Goal: Transaction & Acquisition: Book appointment/travel/reservation

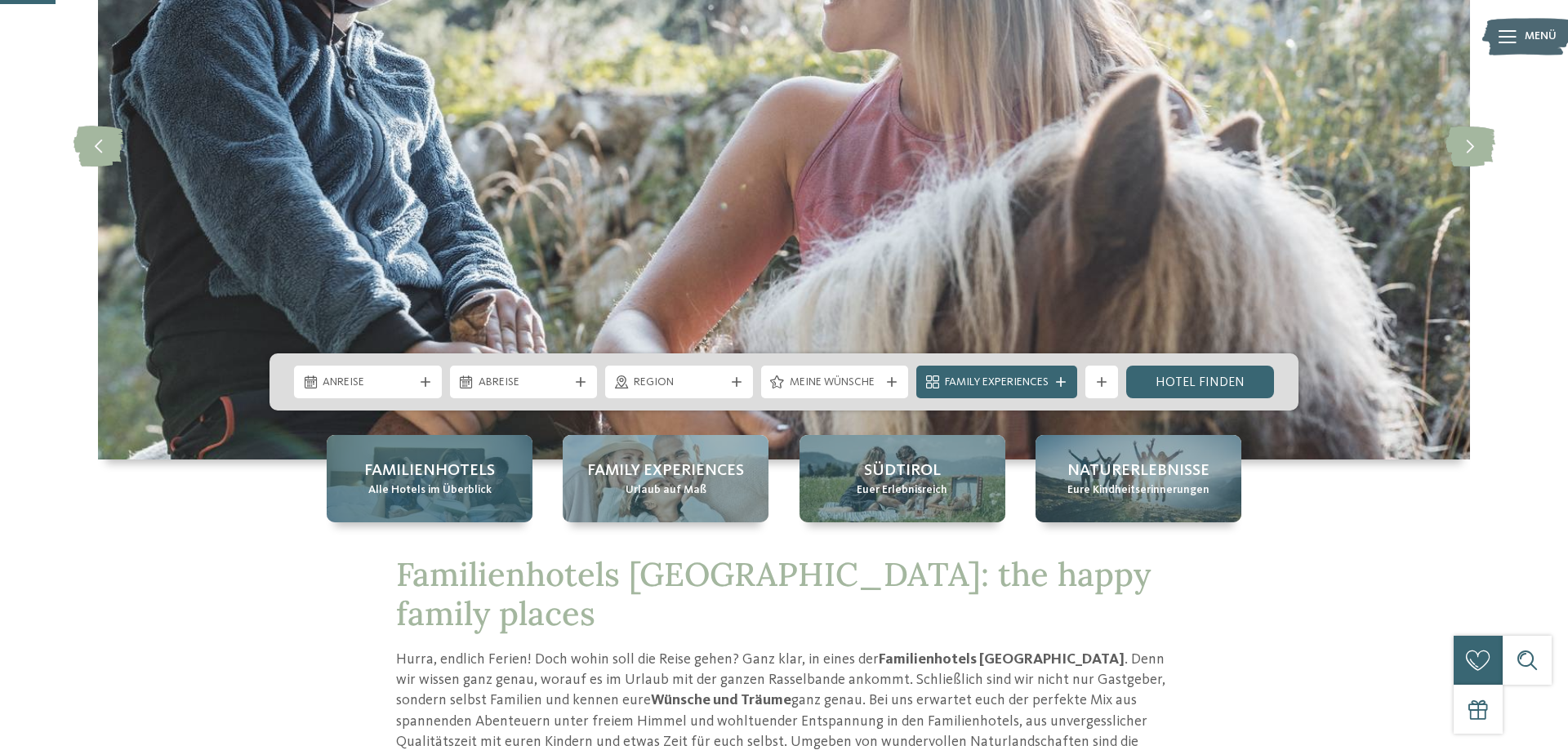
scroll to position [250, 0]
click at [472, 501] on div "Familienhotels Alle Hotels im Überblick" at bounding box center [429, 479] width 205 height 88
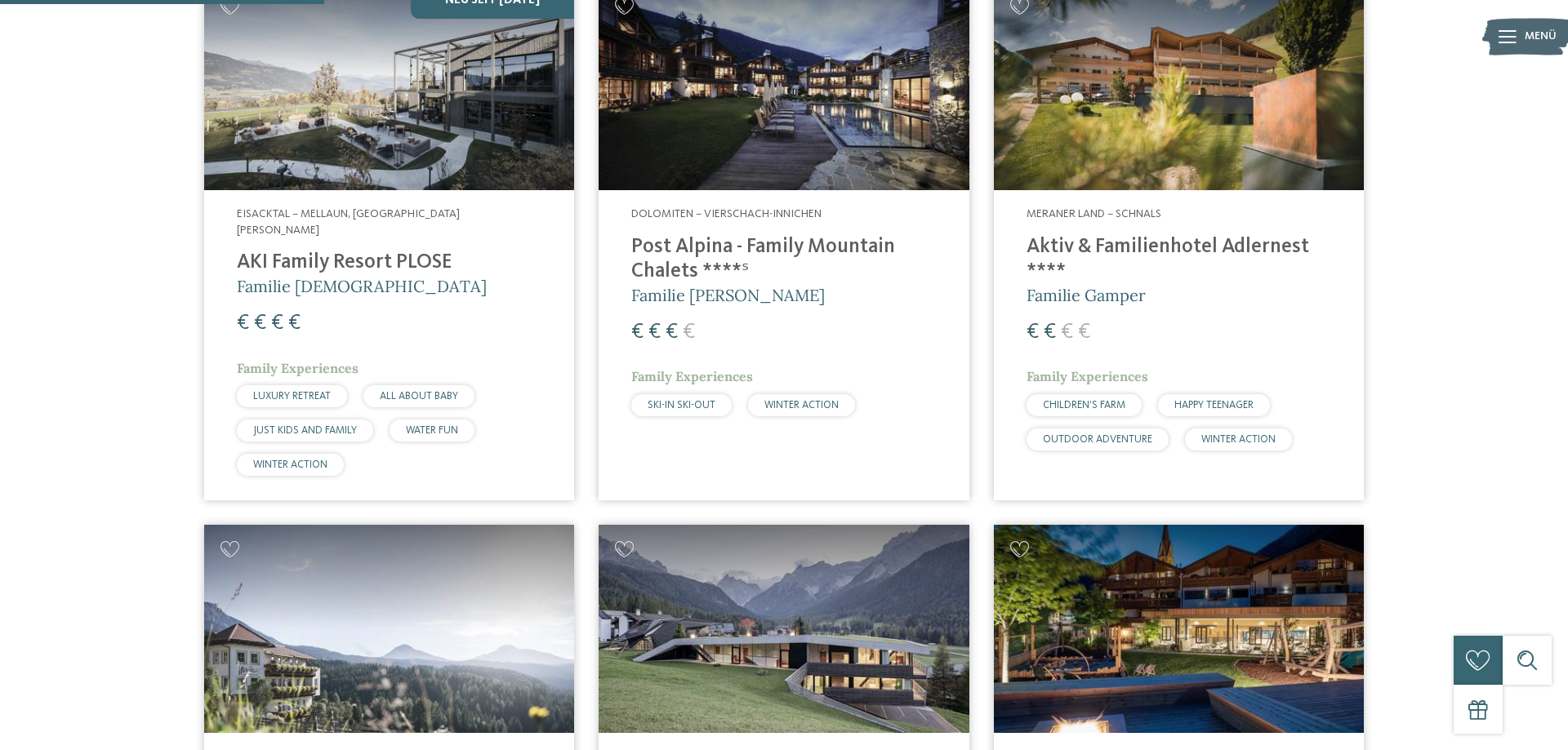
scroll to position [1249, 0]
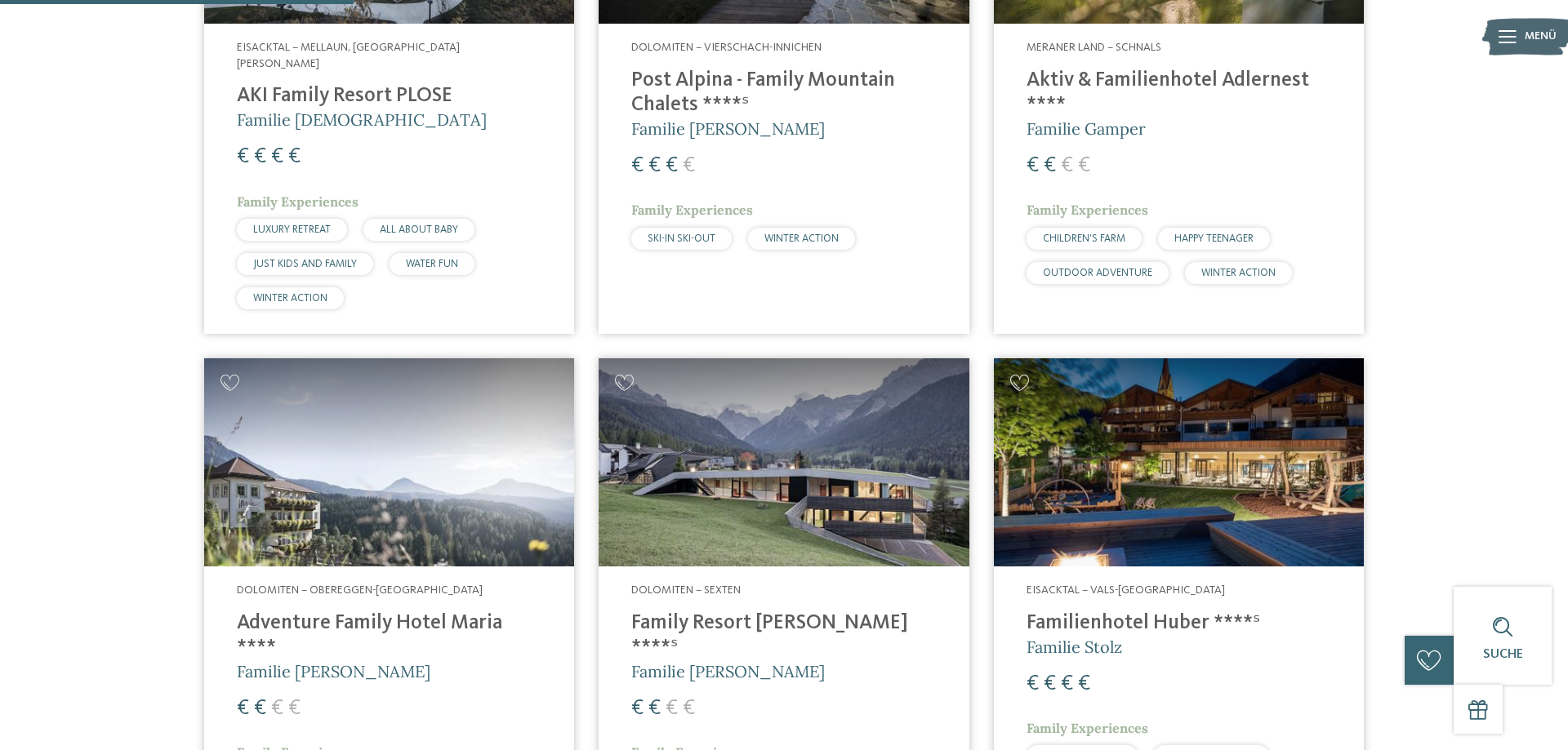
click at [1097, 455] on img at bounding box center [1178, 462] width 370 height 208
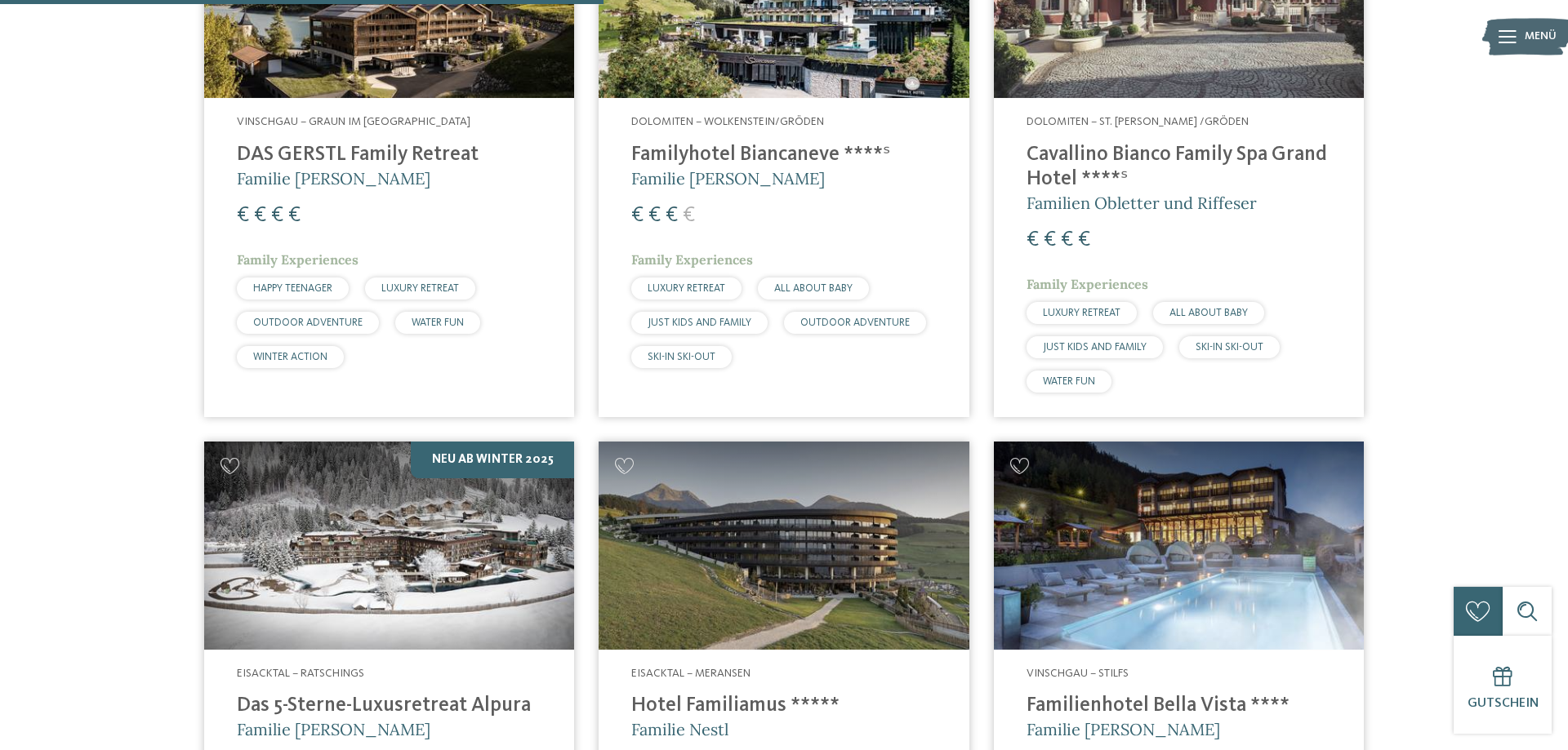
scroll to position [2331, 0]
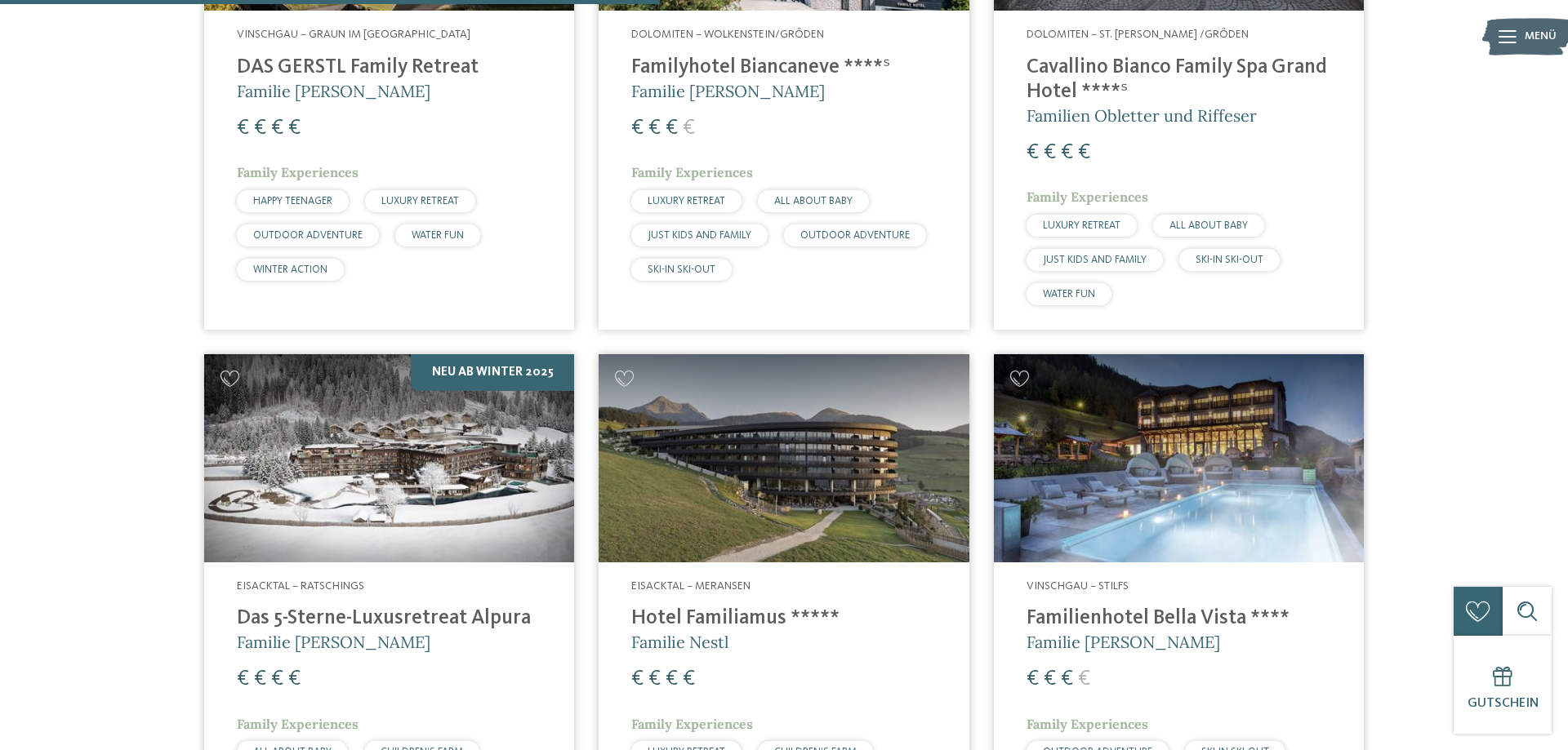
click at [448, 458] on img at bounding box center [389, 459] width 370 height 208
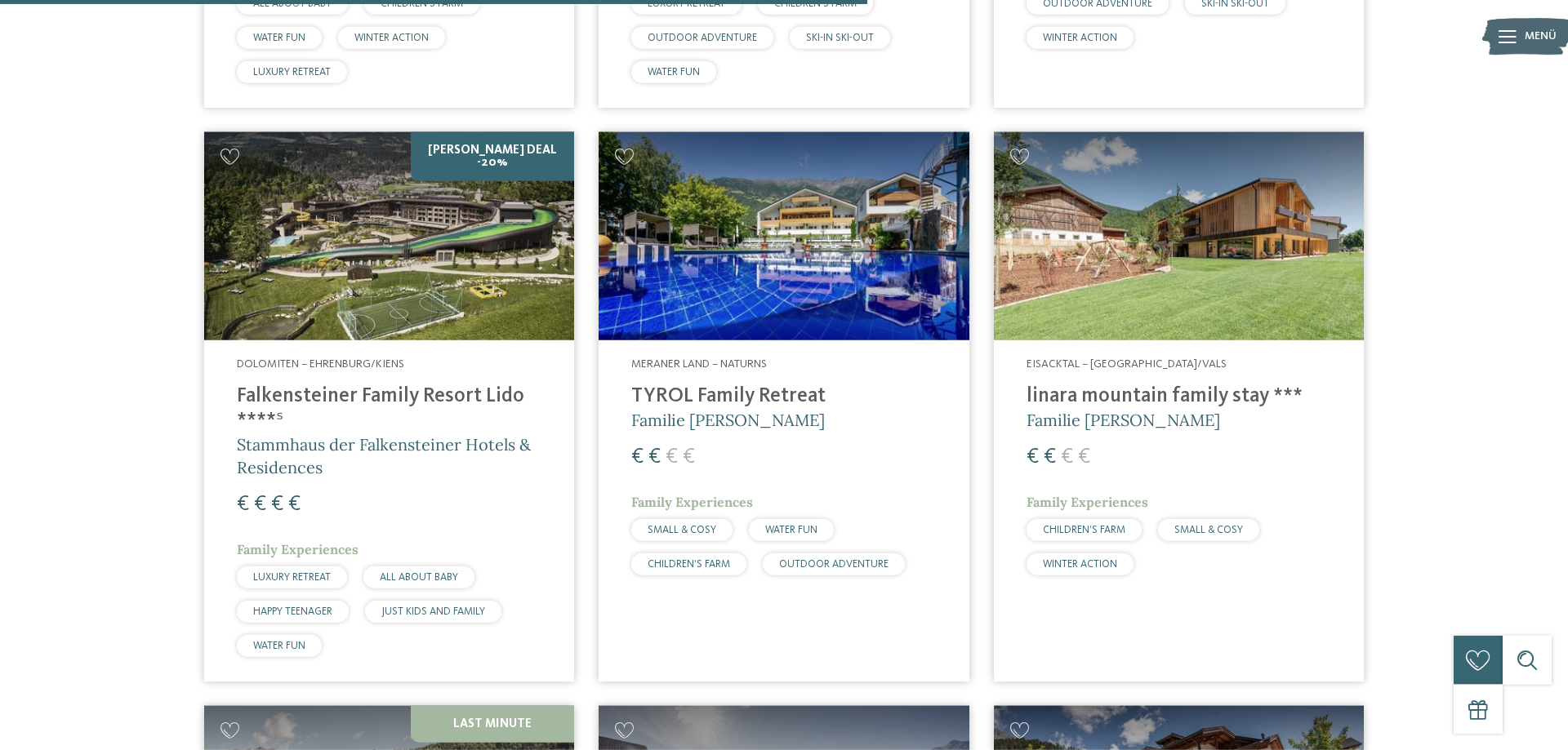
scroll to position [3081, 0]
click at [774, 464] on div "Meraner Land – Naturns TYROL Family Retreat Familie Brunner € € € € Family Expe…" at bounding box center [783, 469] width 370 height 260
click at [434, 294] on img at bounding box center [389, 235] width 370 height 208
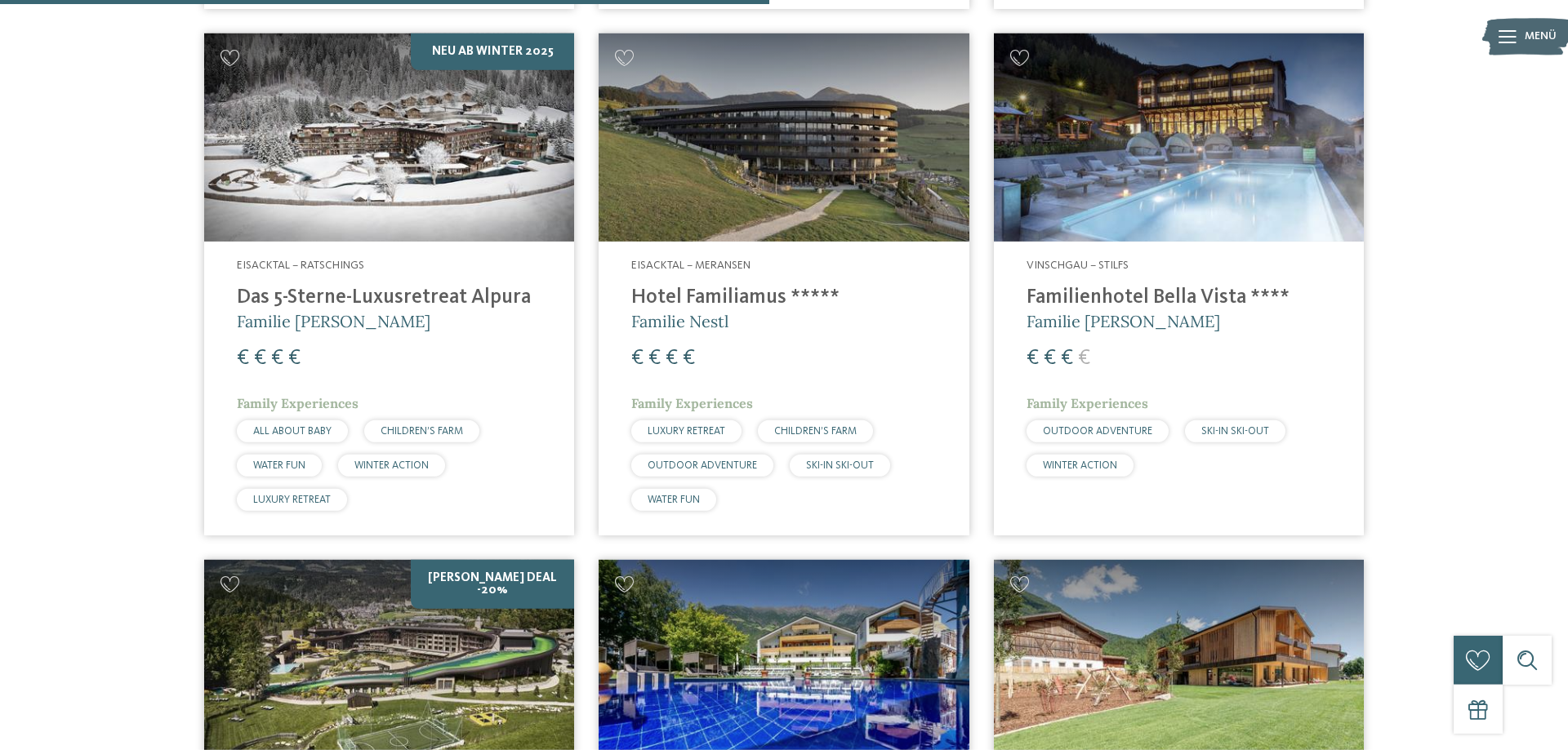
scroll to position [2581, 0]
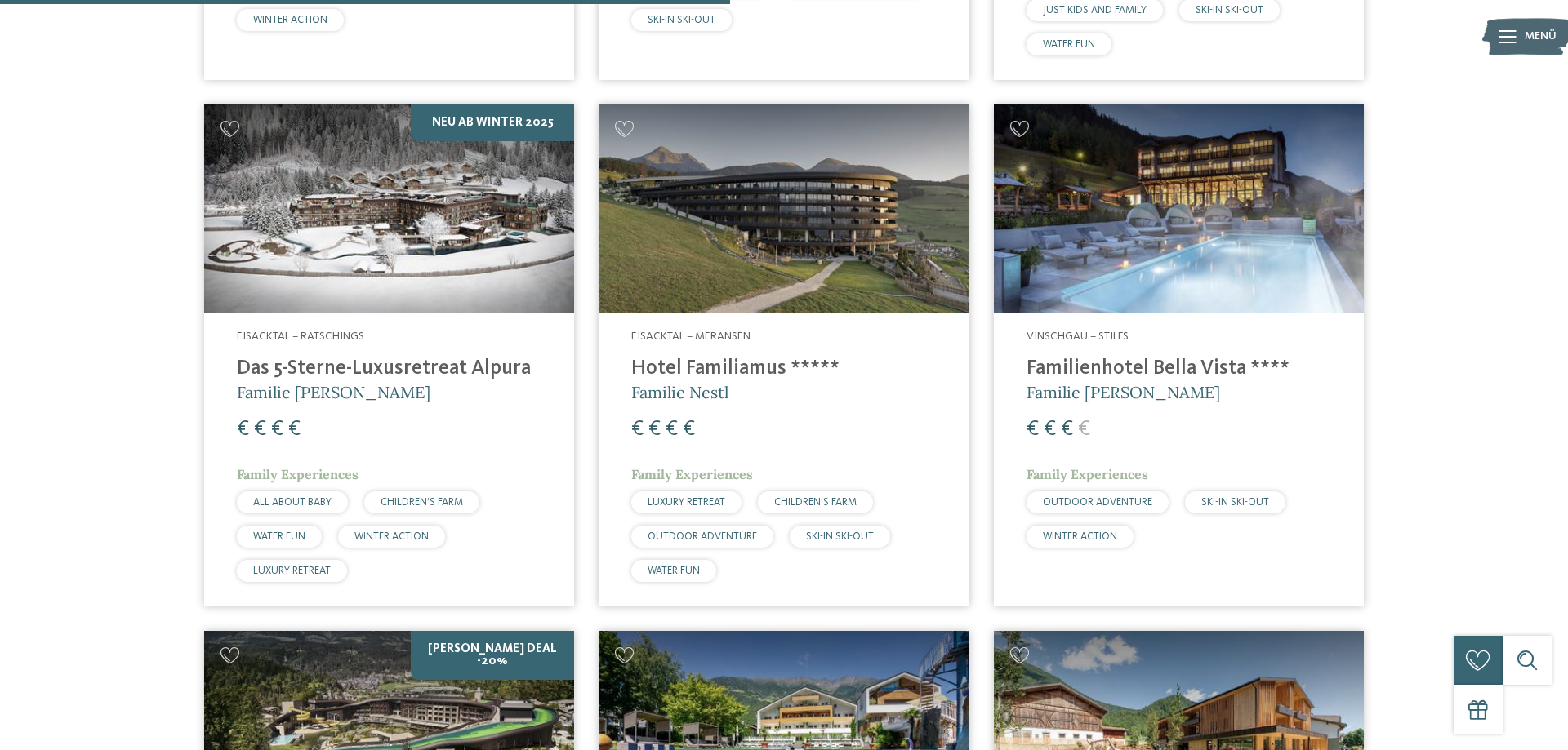
click at [1196, 356] on h4 "Familienhotel Bella Vista ****" at bounding box center [1178, 368] width 305 height 24
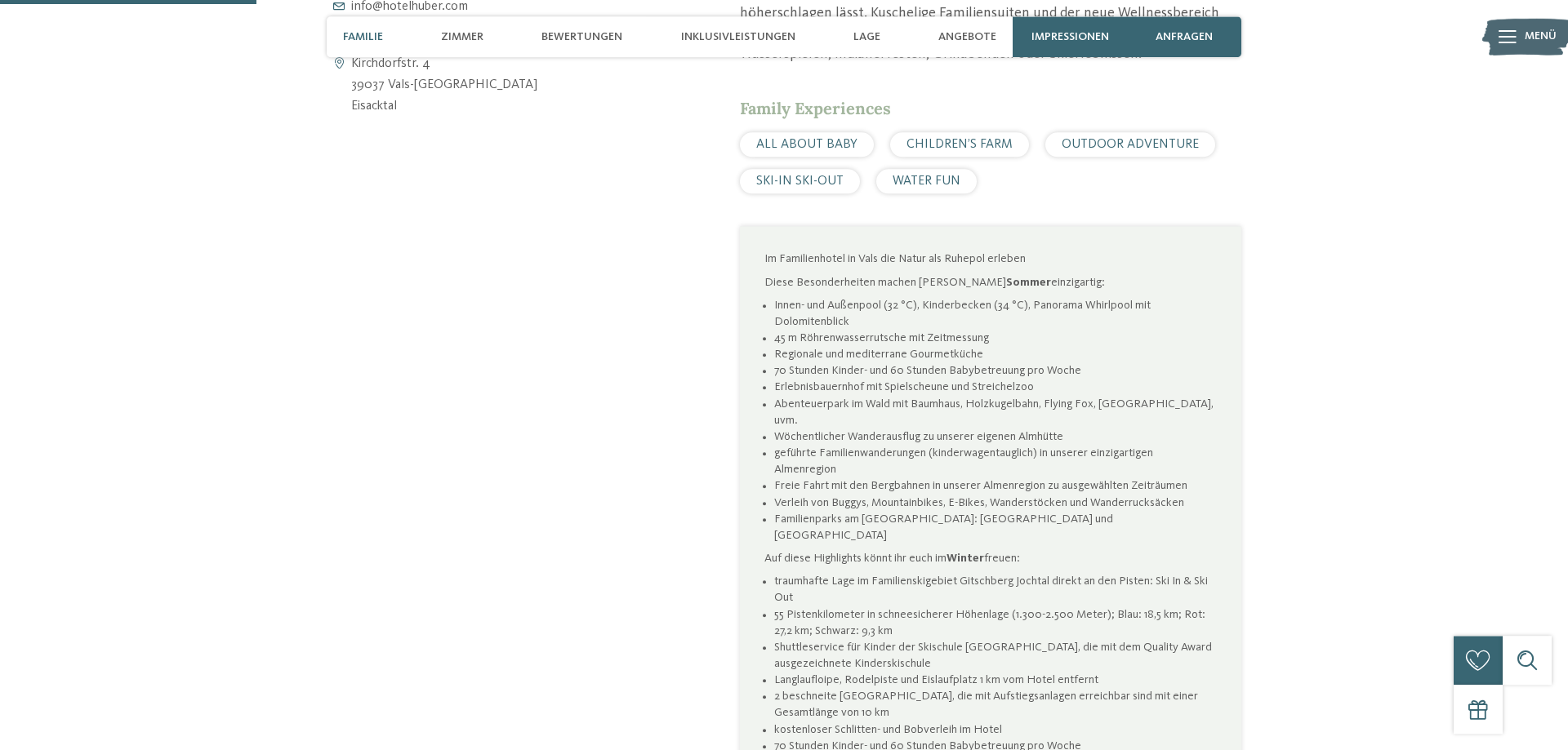
scroll to position [1166, 0]
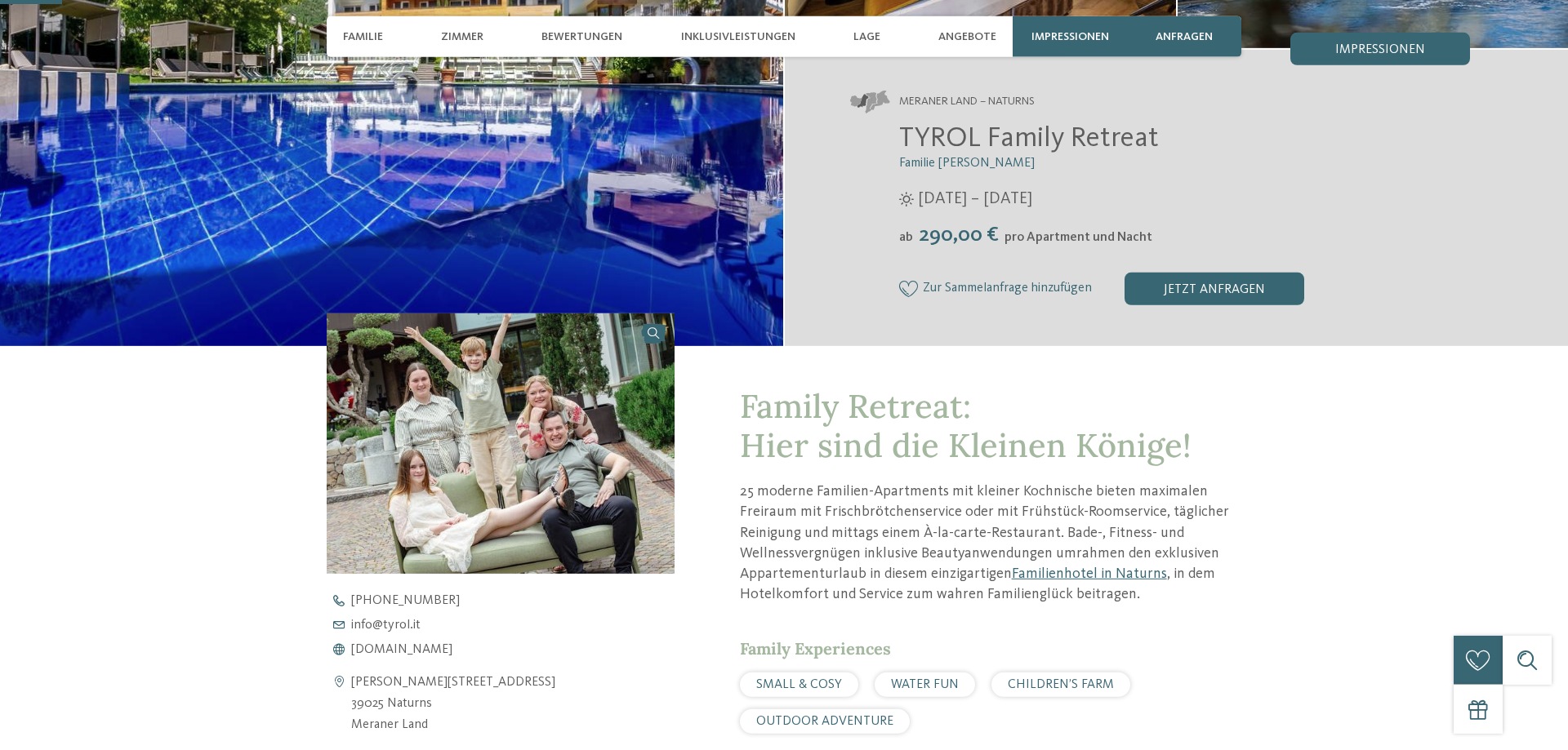
scroll to position [333, 0]
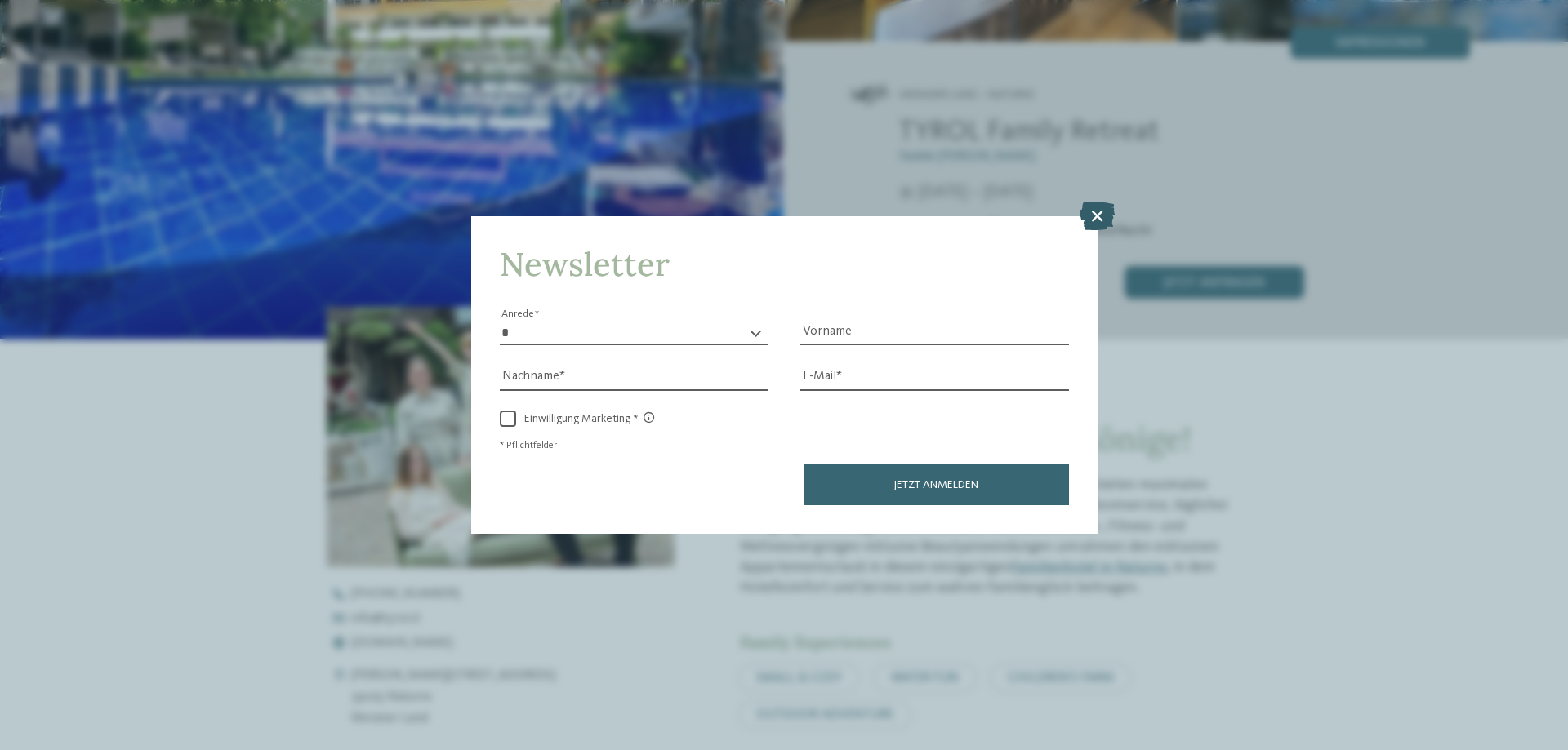
click at [1094, 212] on icon at bounding box center [1097, 216] width 35 height 29
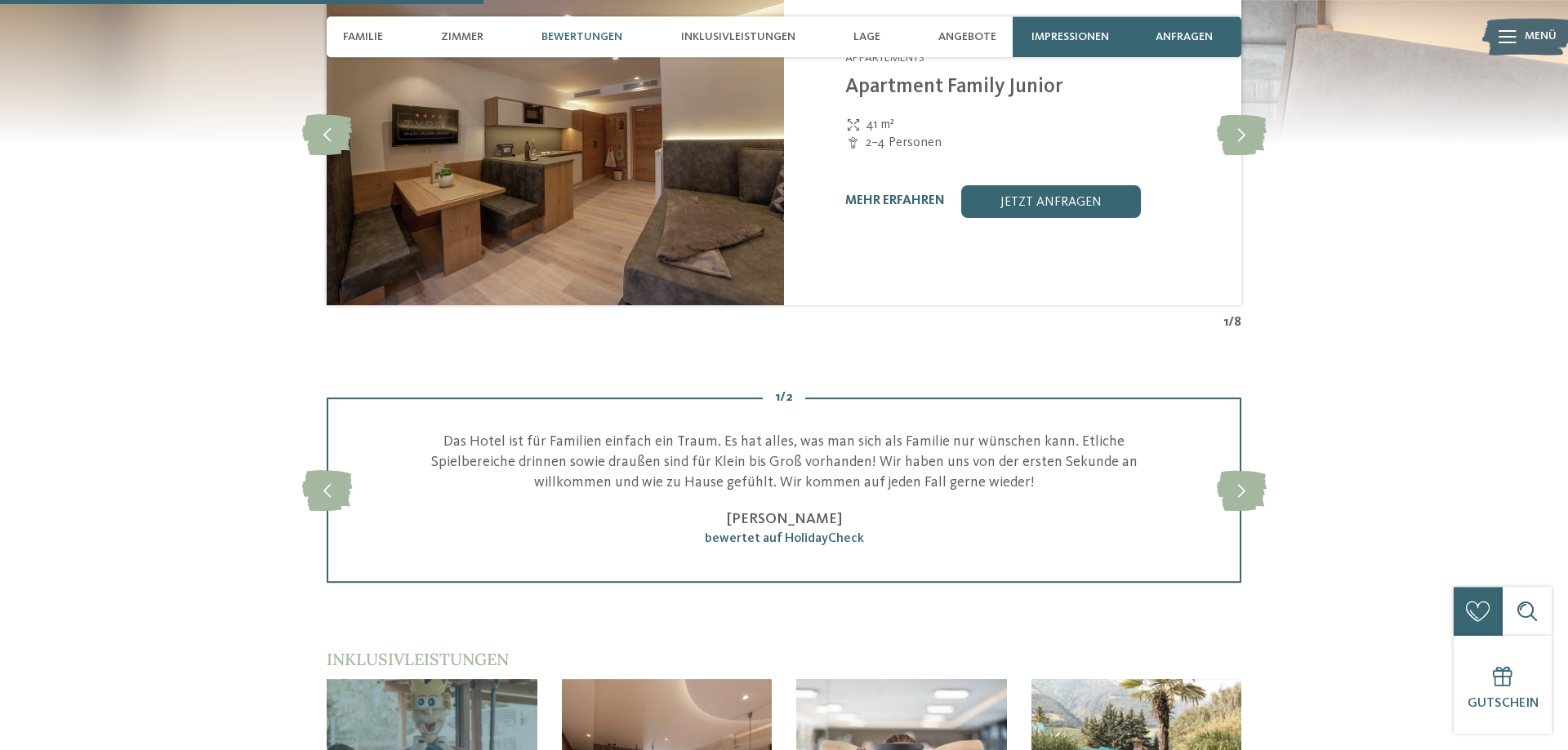
scroll to position [1832, 0]
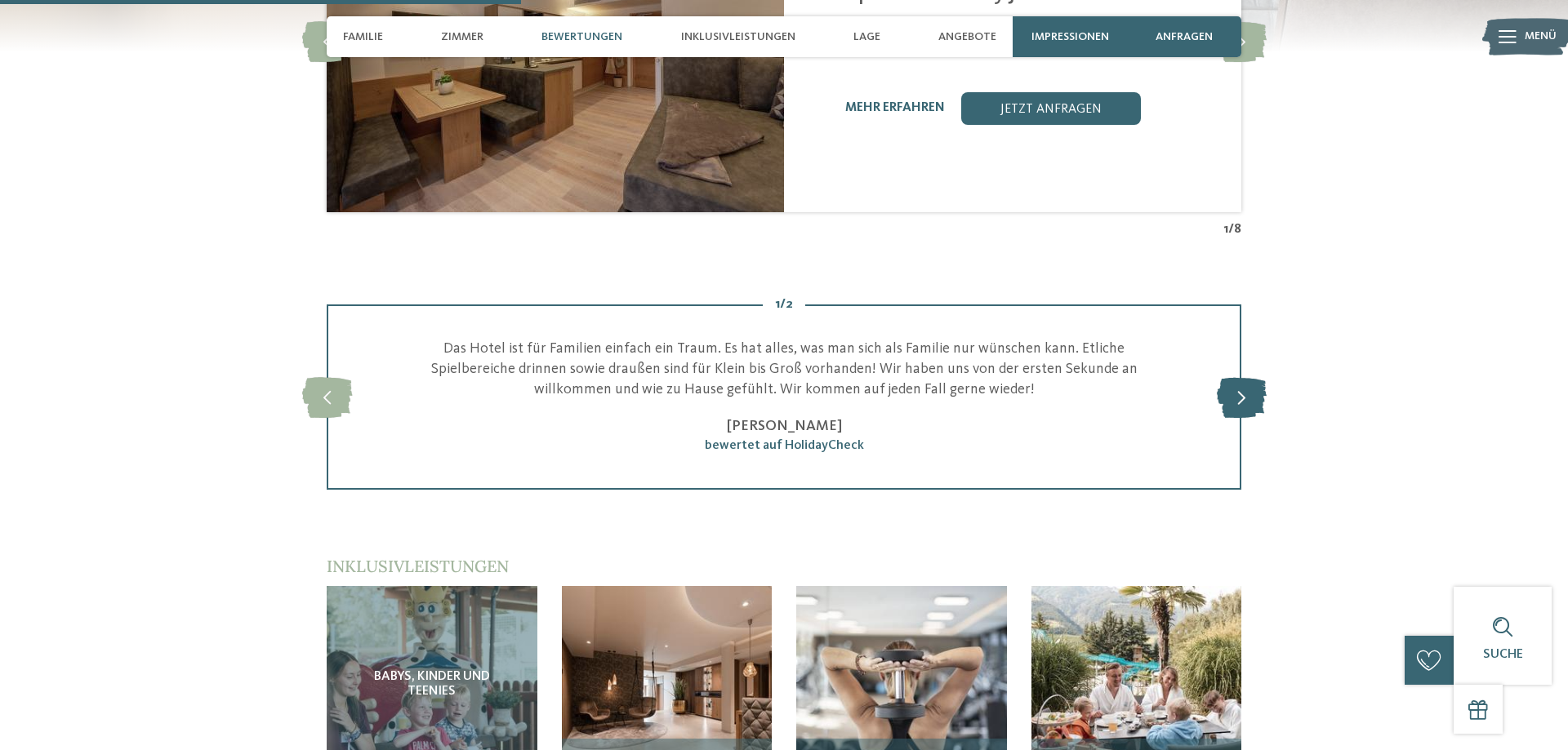
click at [1220, 412] on icon at bounding box center [1241, 396] width 50 height 41
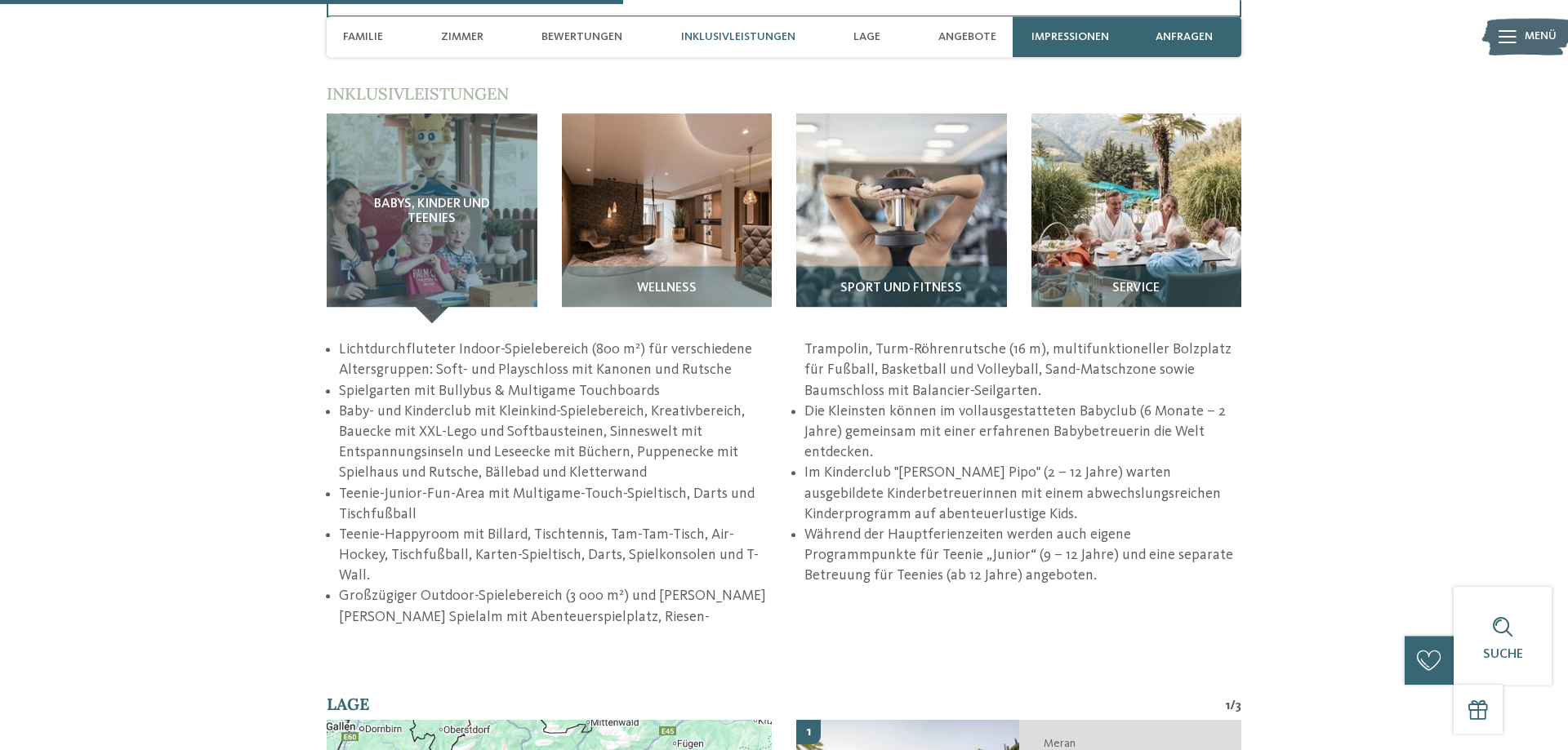
scroll to position [2331, 0]
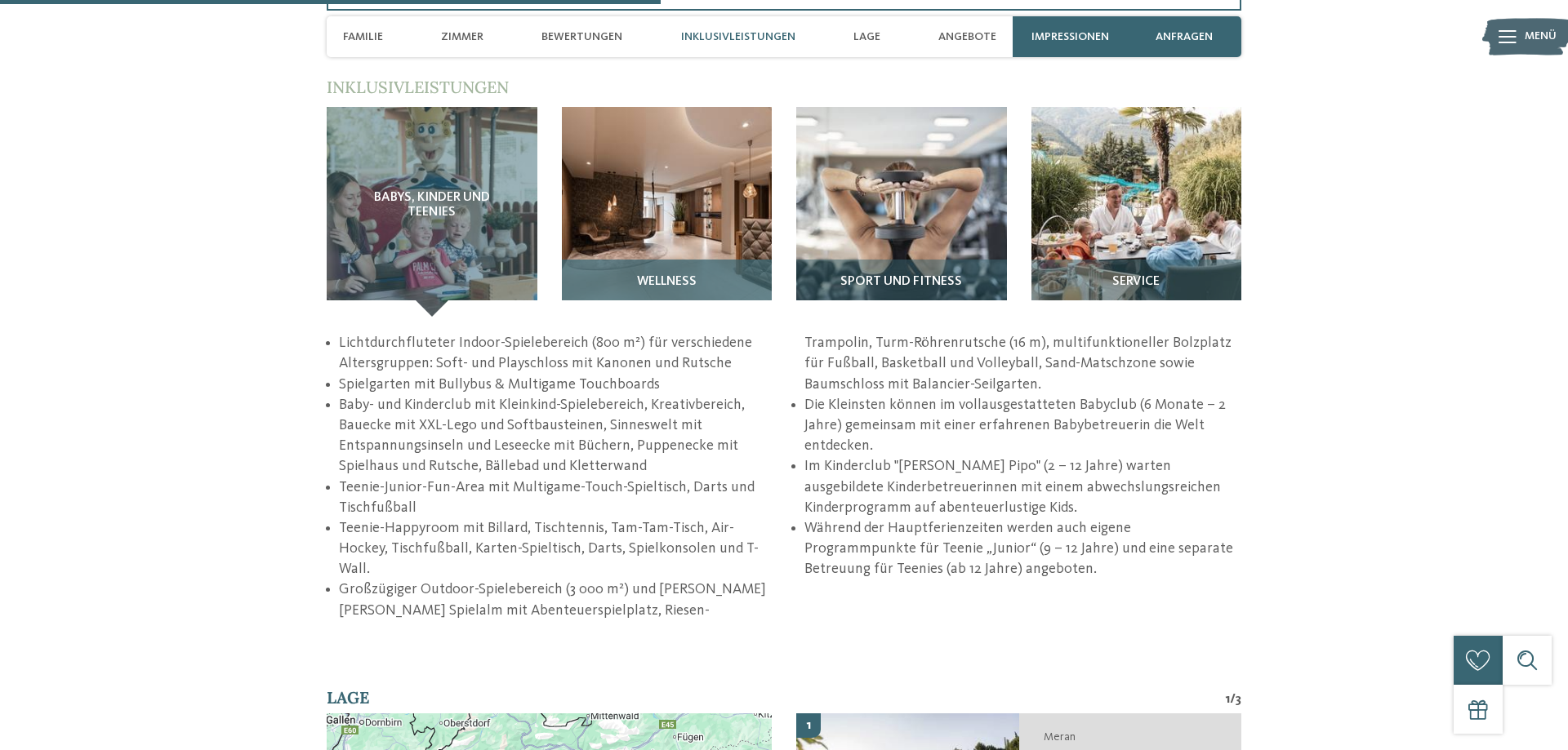
click at [662, 247] on img at bounding box center [667, 212] width 211 height 211
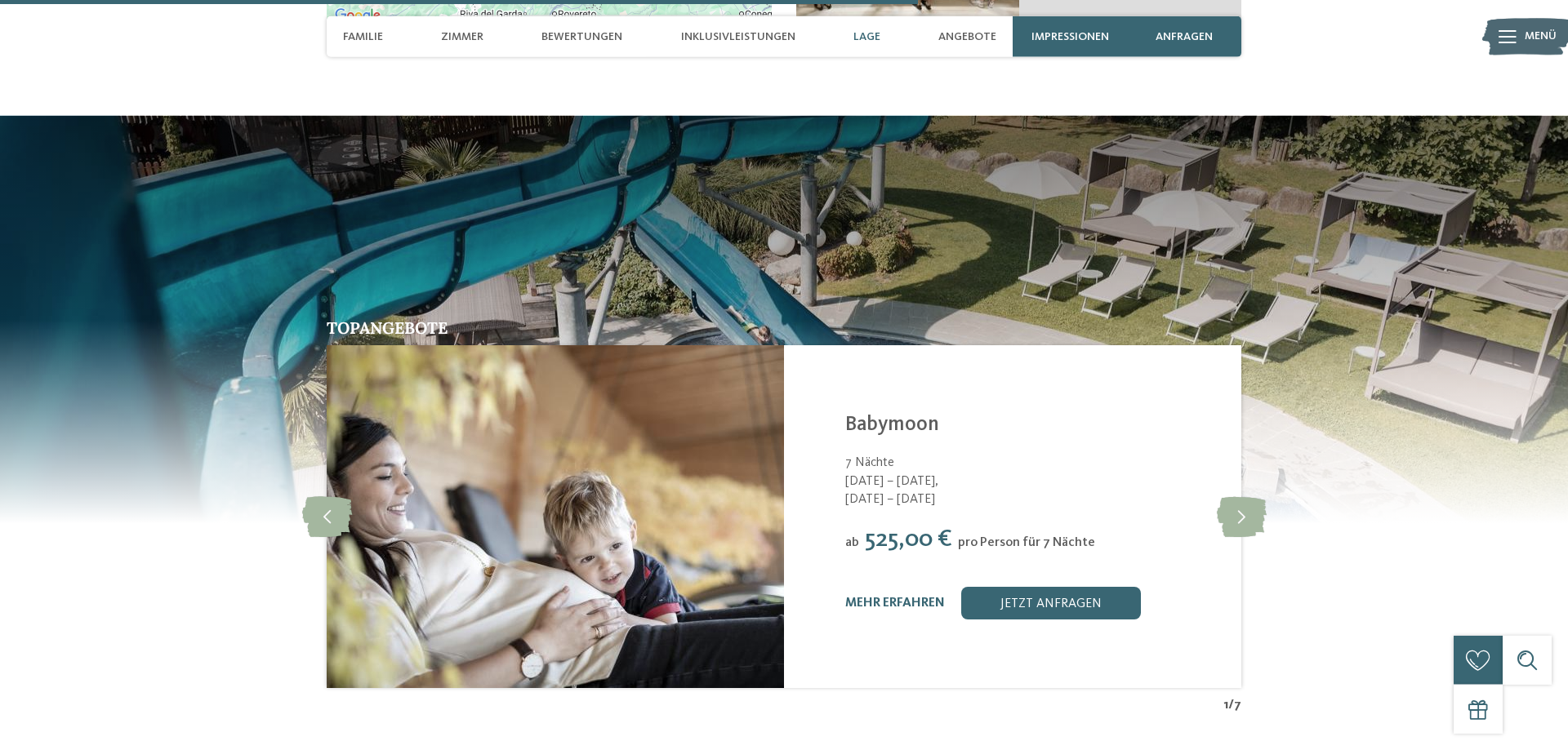
scroll to position [3331, 0]
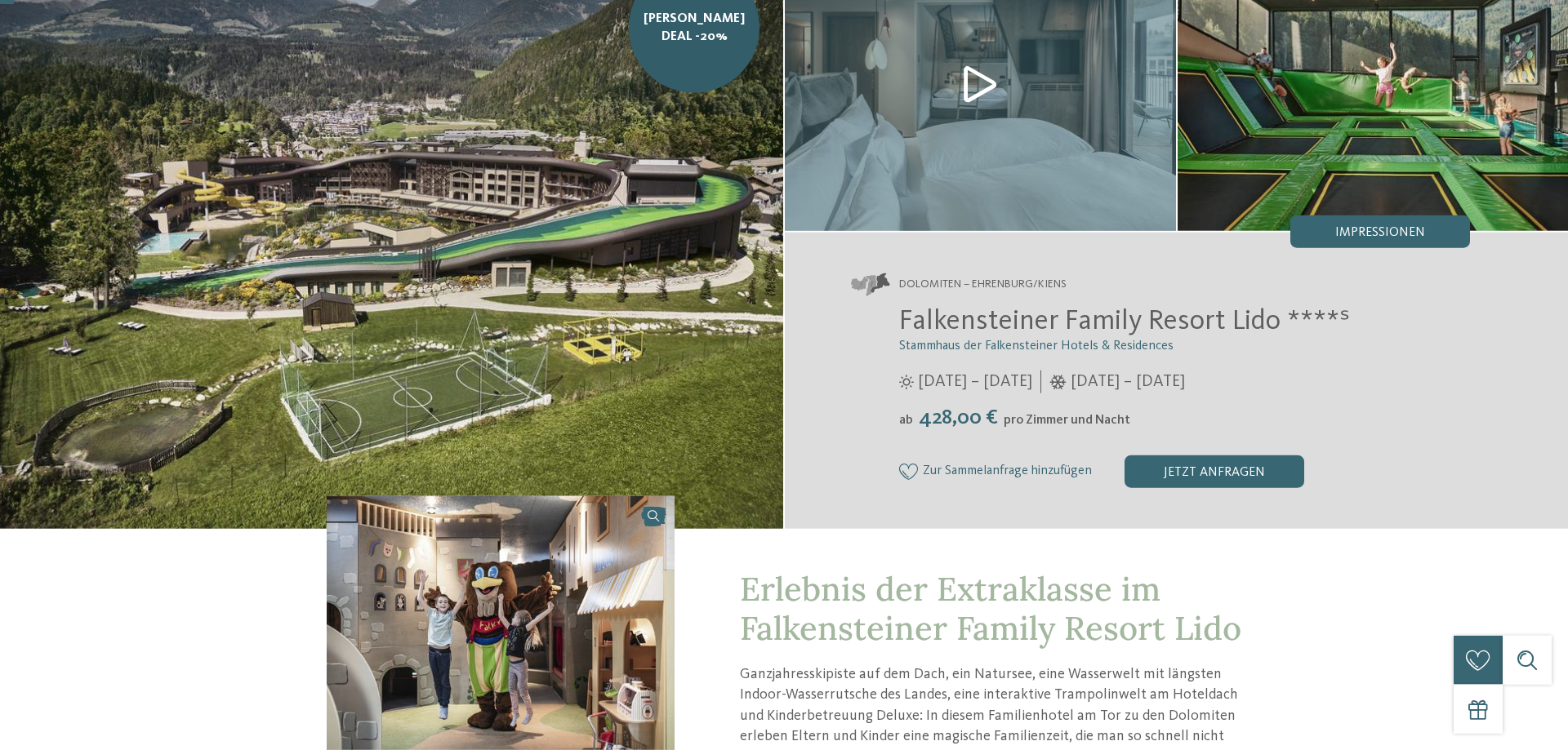
scroll to position [166, 0]
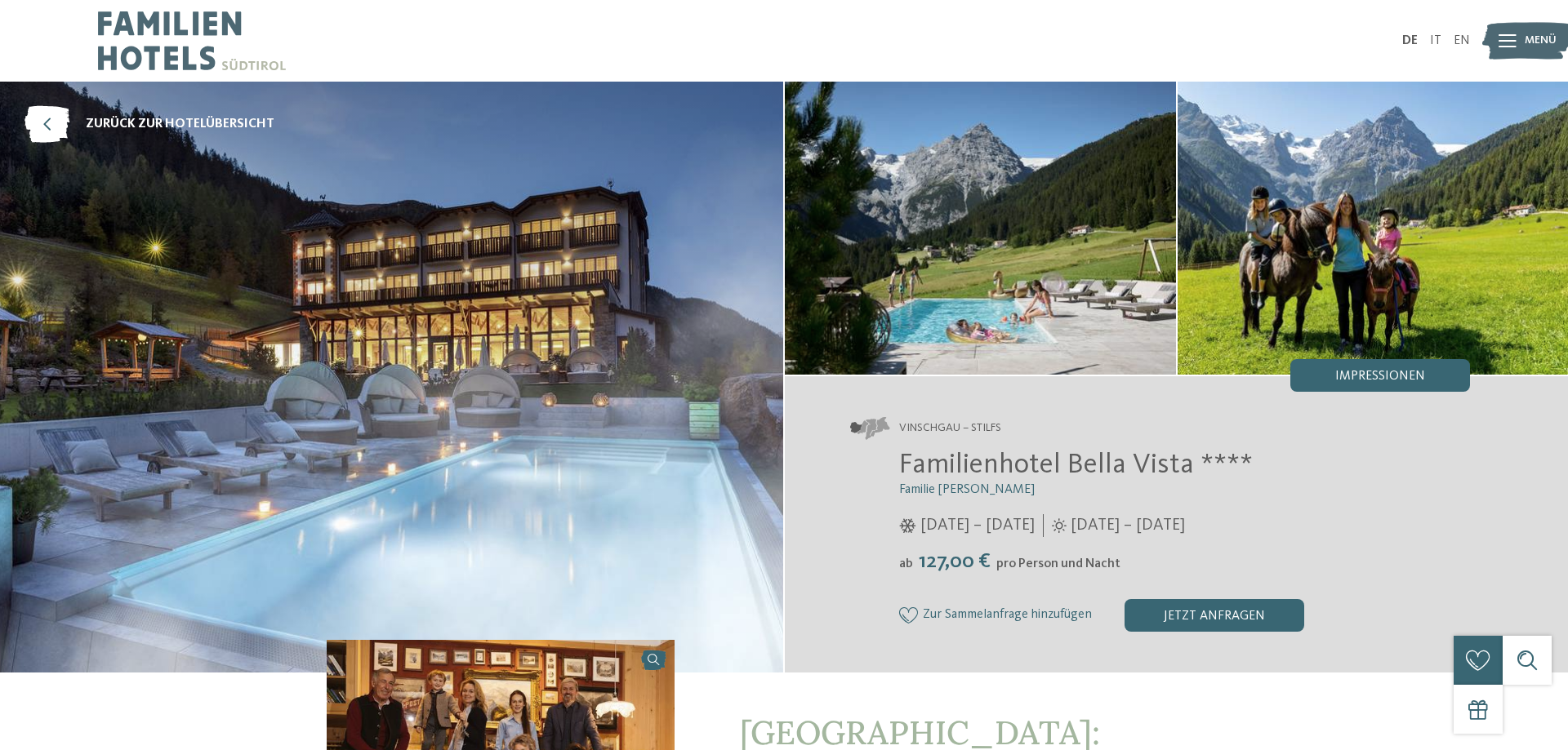
click at [567, 379] on img at bounding box center [391, 376] width 783 height 591
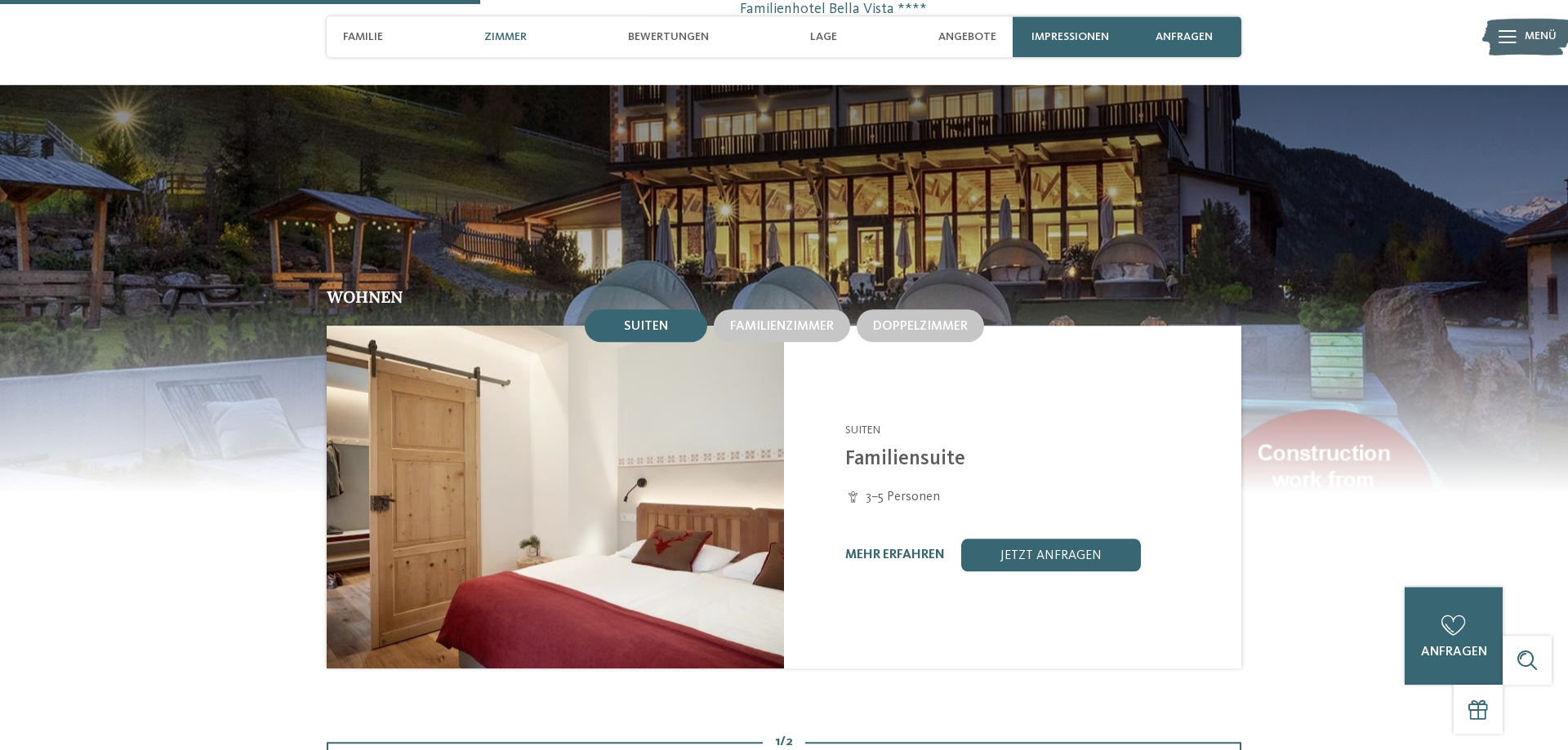
scroll to position [1582, 0]
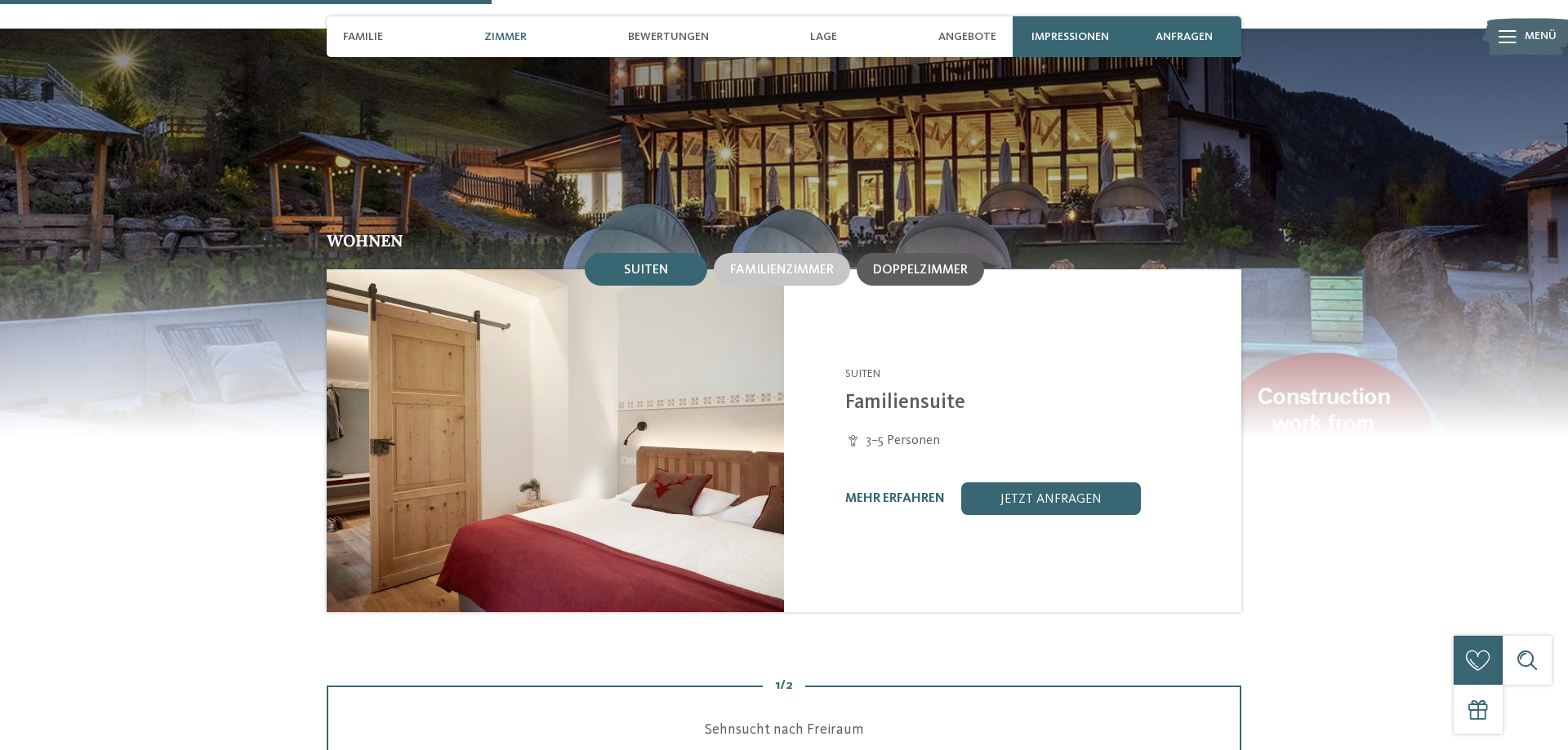
click at [901, 277] on span "Doppelzimmer" at bounding box center [920, 270] width 95 height 13
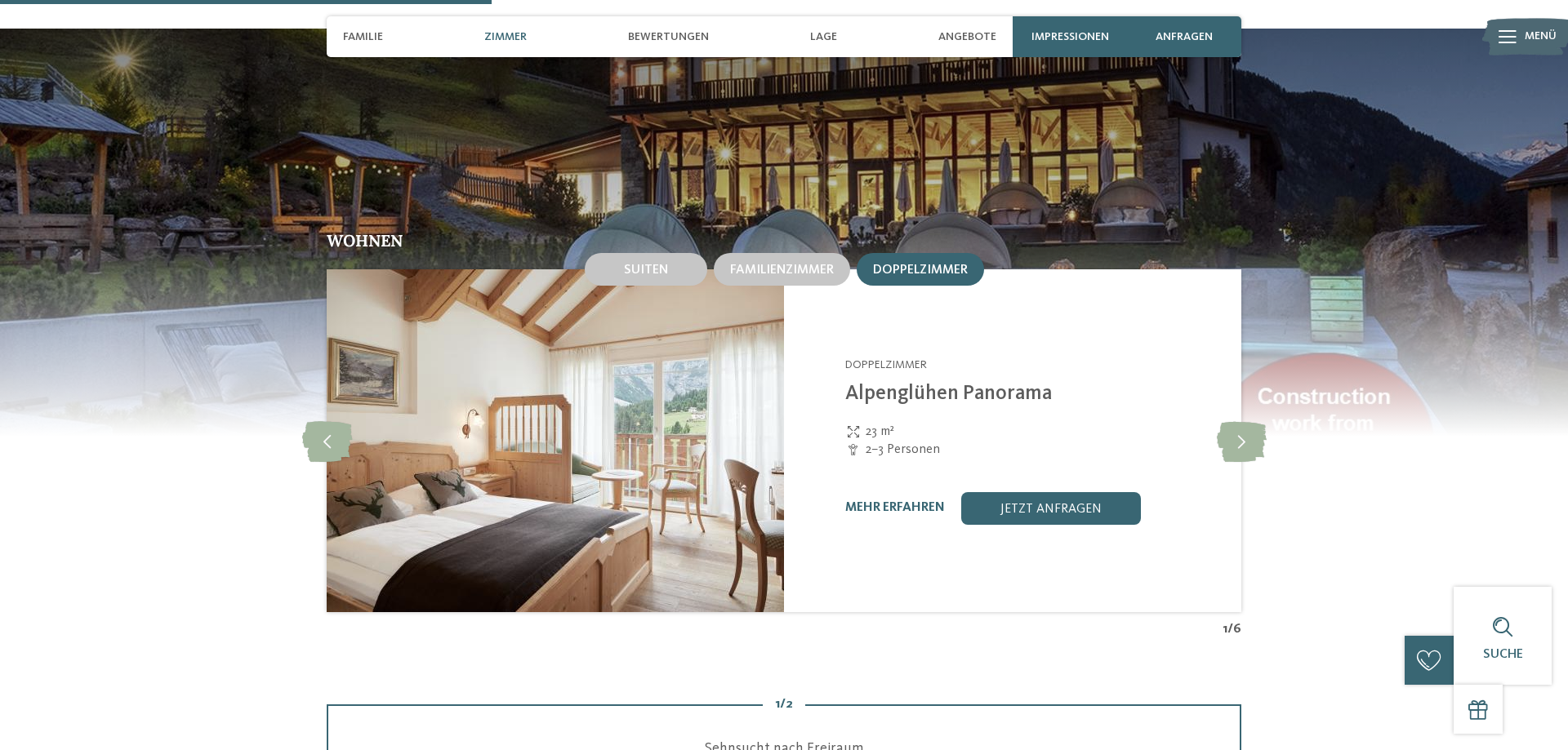
click at [1267, 472] on div "Wohnen Suiten Familienzimmer Doppelzimmer Suiten" at bounding box center [784, 435] width 1110 height 405
click at [1250, 461] on icon at bounding box center [1241, 441] width 50 height 41
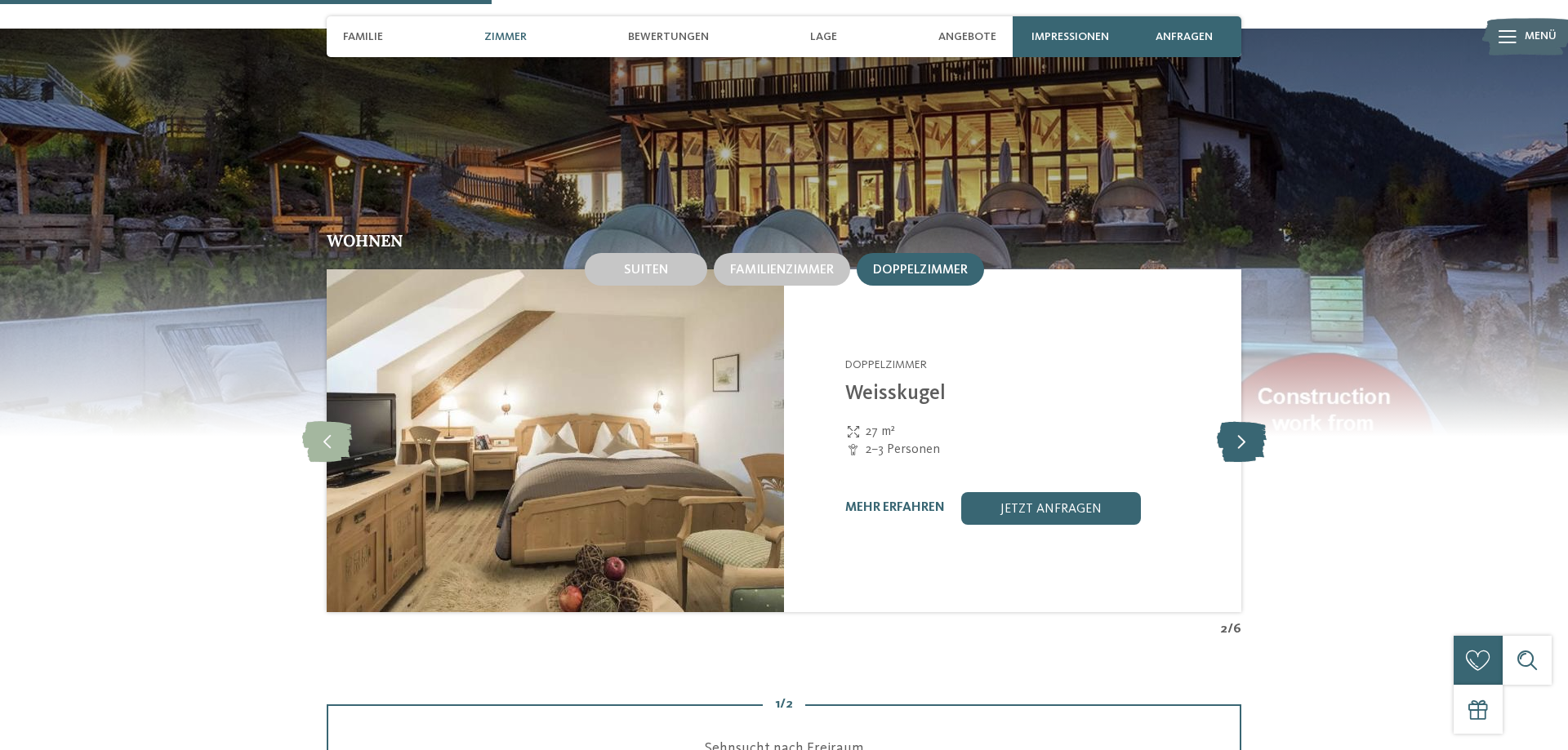
click at [1250, 461] on icon at bounding box center [1241, 441] width 50 height 41
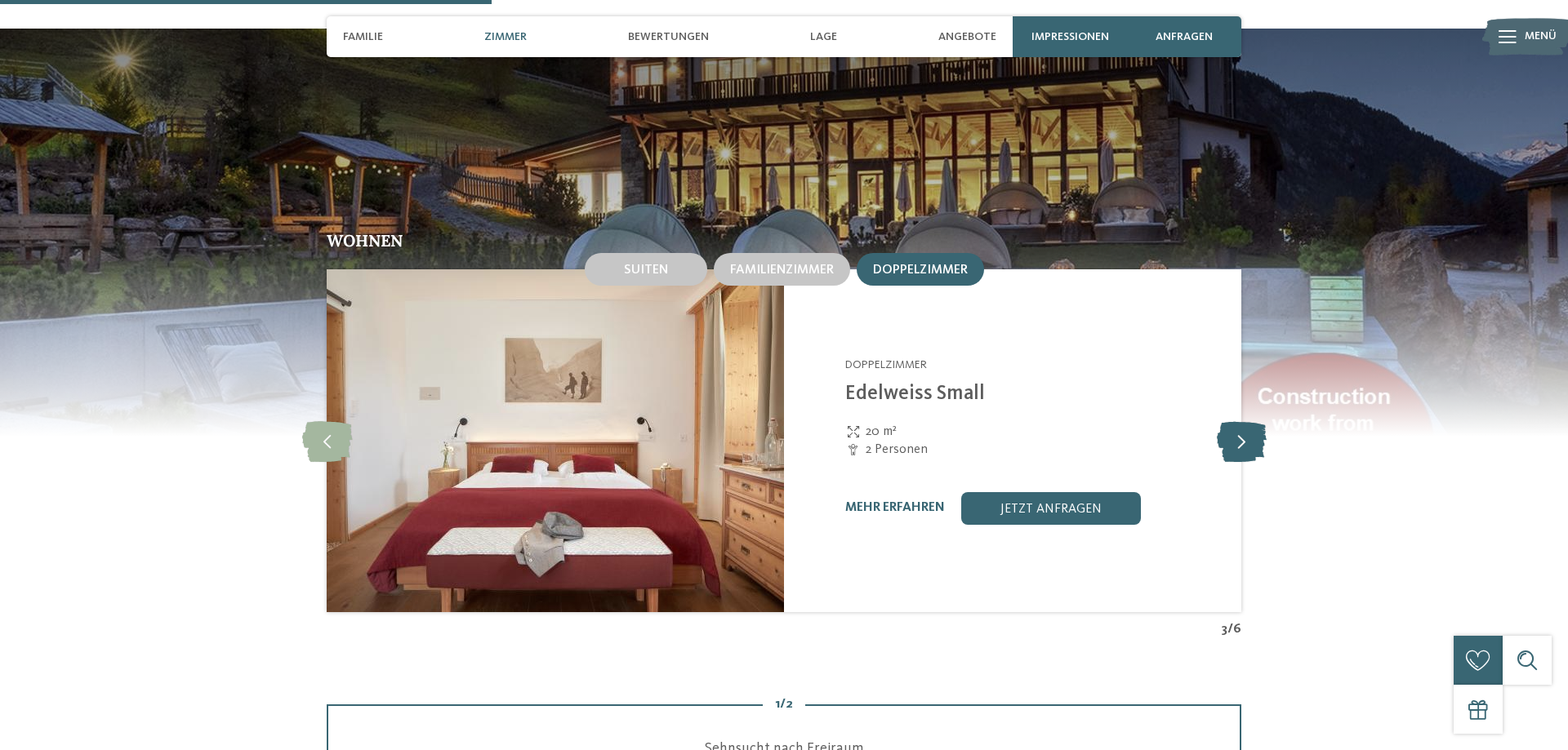
click at [1250, 461] on icon at bounding box center [1241, 441] width 50 height 41
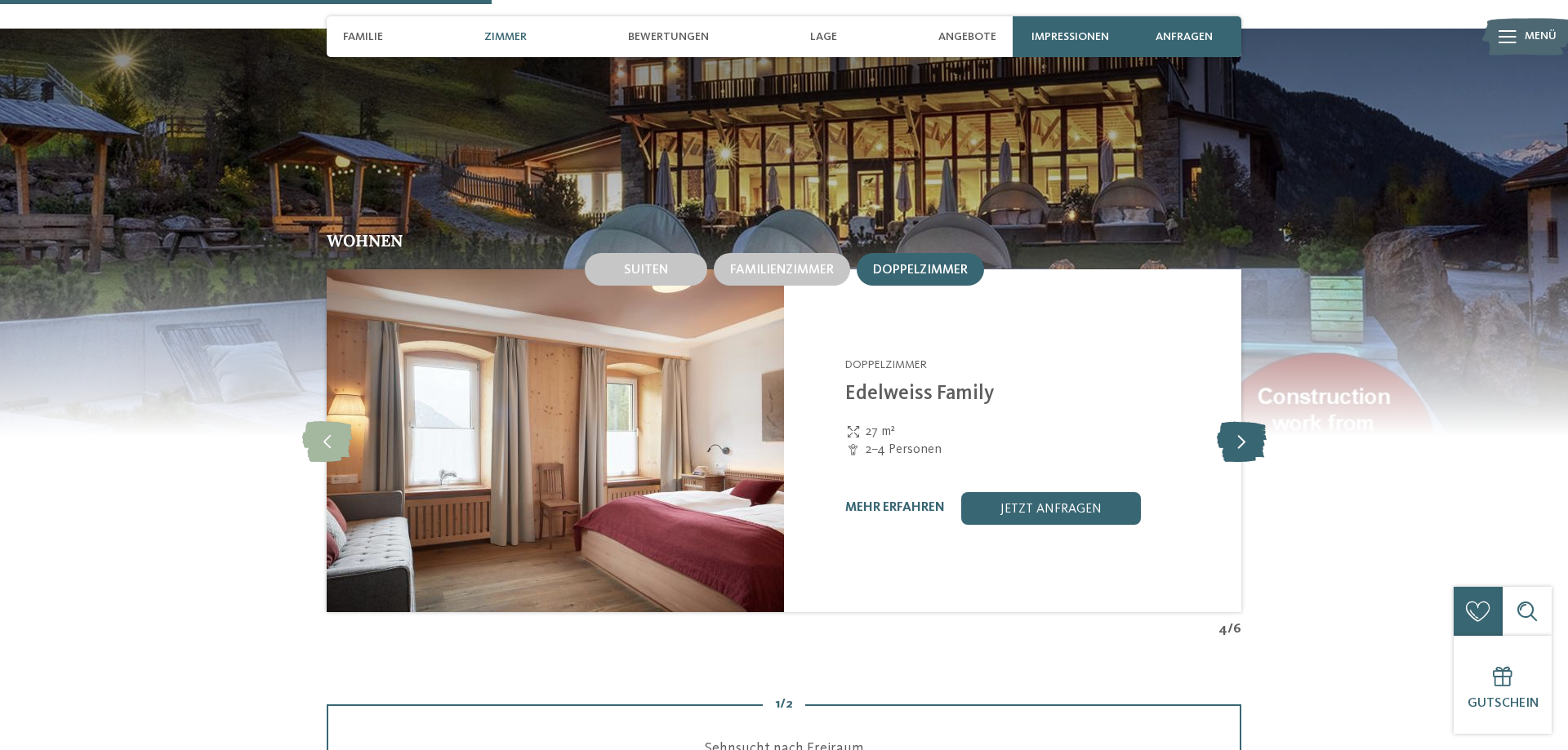
click at [1250, 461] on icon at bounding box center [1241, 441] width 50 height 41
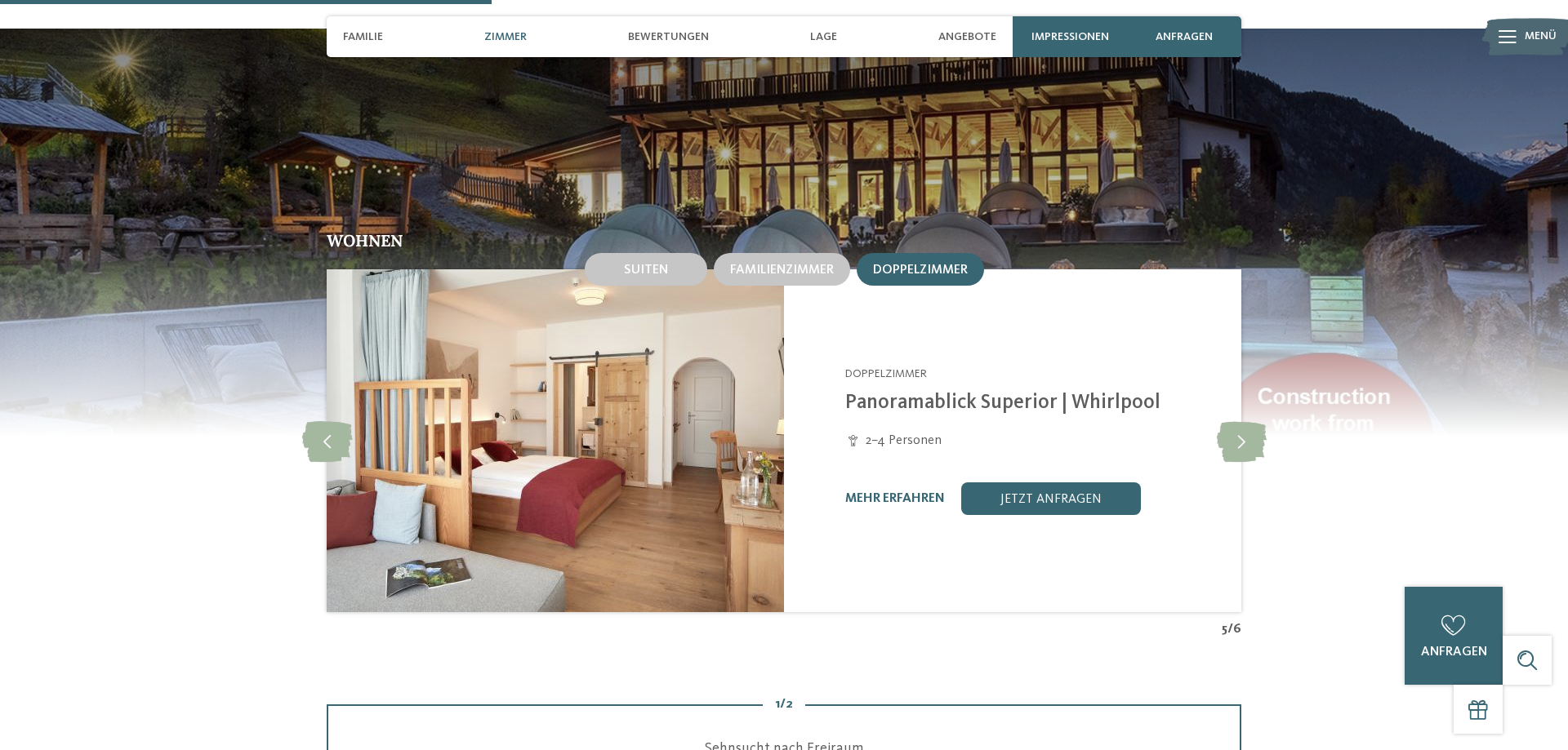
click at [892, 507] on div "mehr erfahren" at bounding box center [895, 498] width 100 height 15
click at [890, 506] on link "mehr erfahren" at bounding box center [895, 498] width 100 height 13
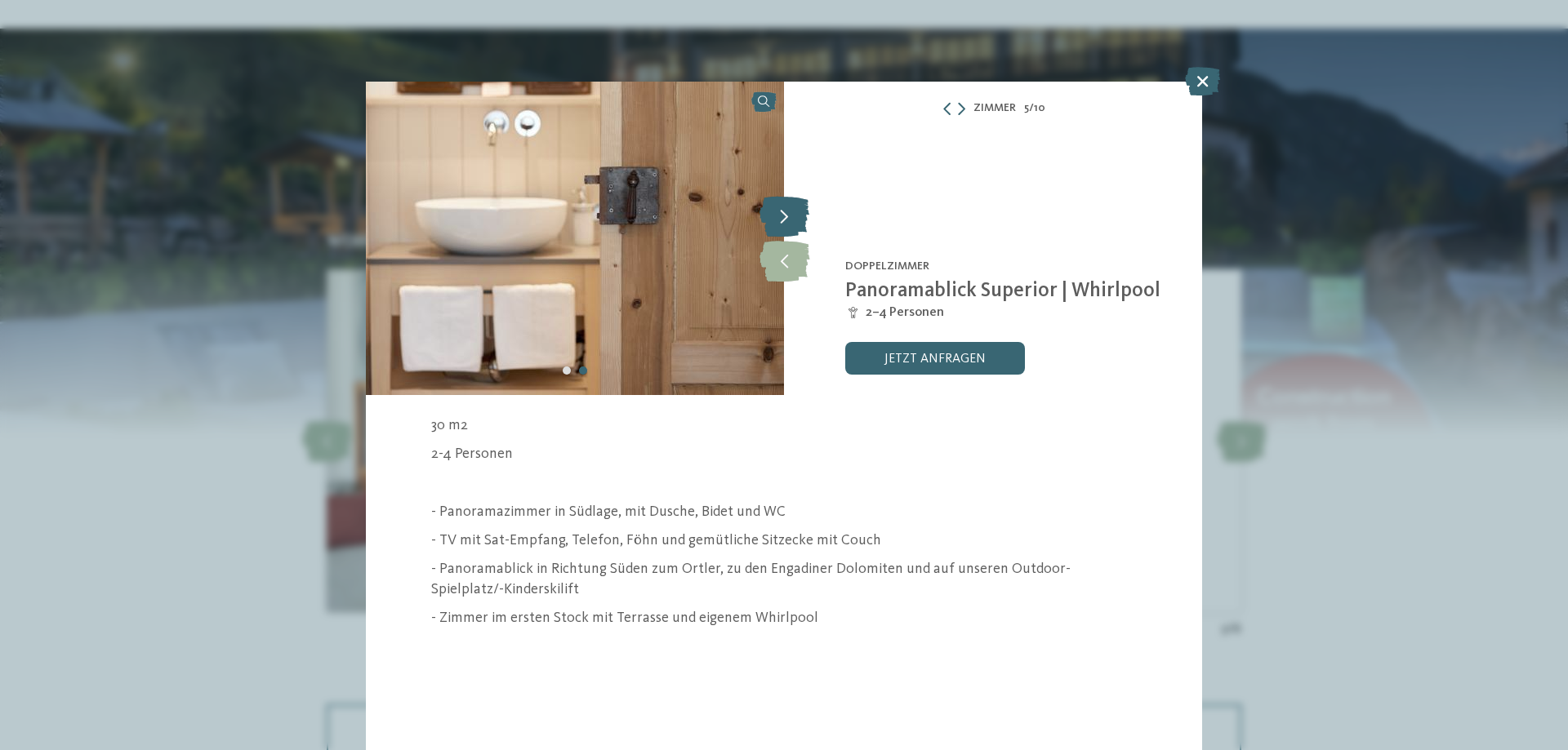
click at [784, 223] on icon at bounding box center [784, 216] width 50 height 41
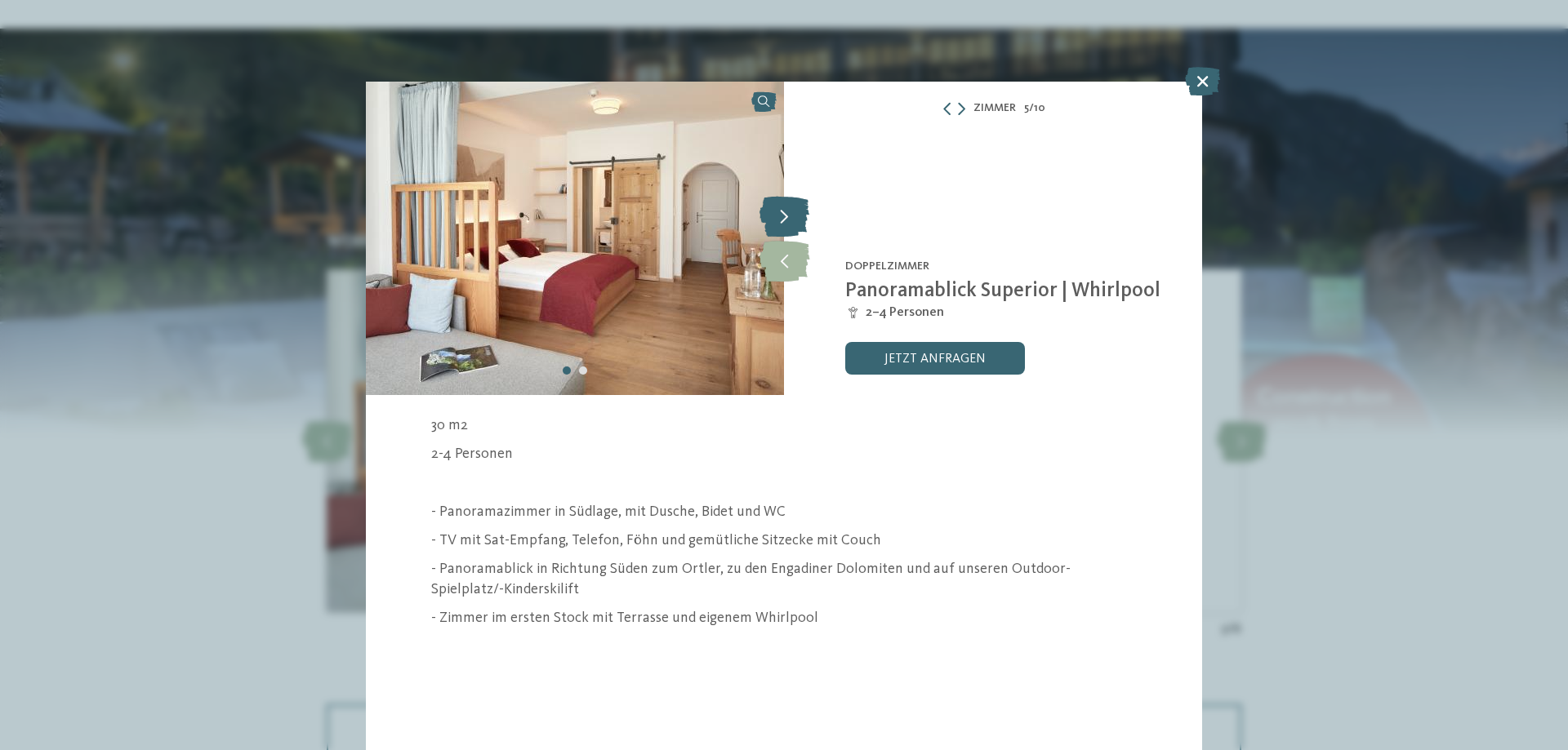
click at [784, 223] on icon at bounding box center [784, 216] width 50 height 41
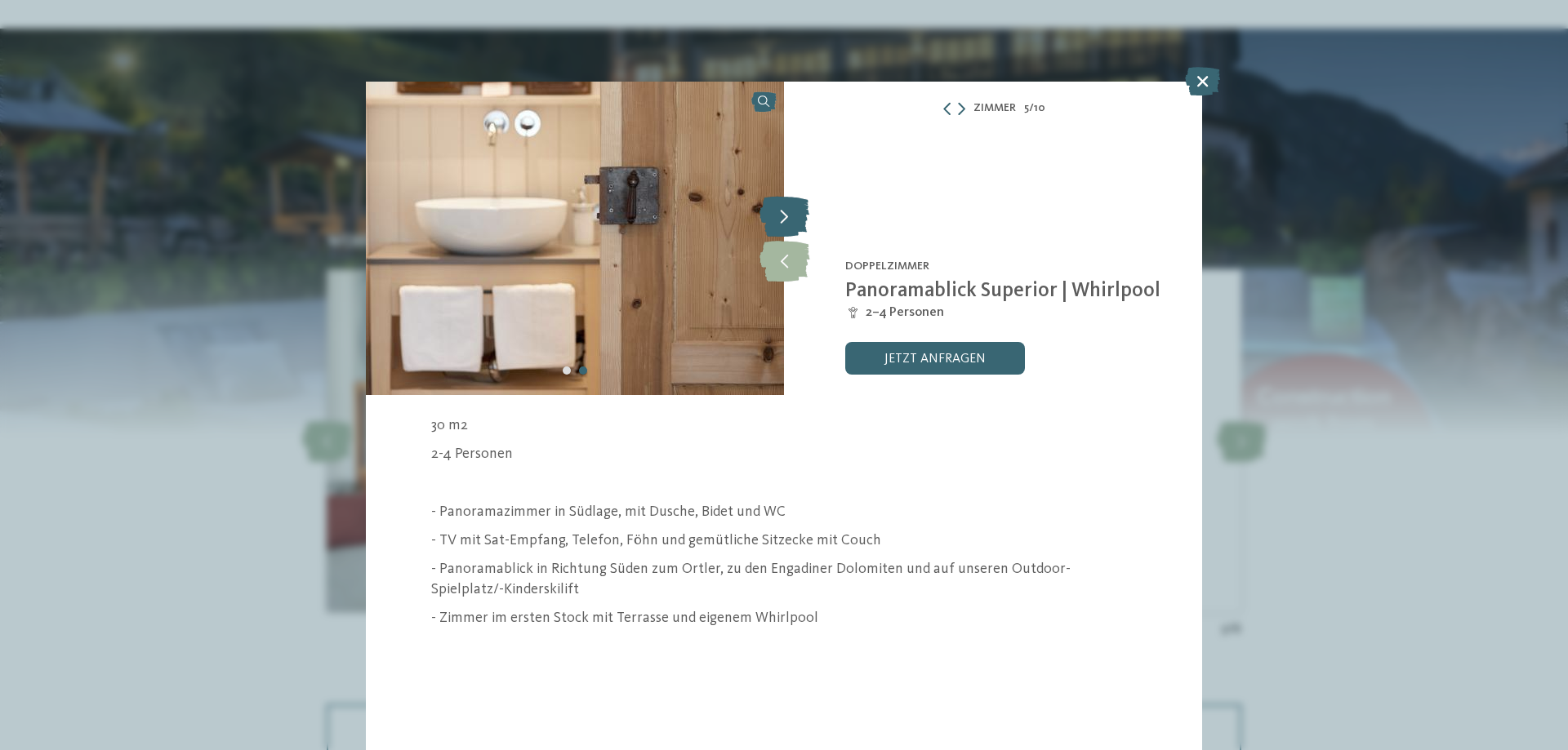
click at [784, 223] on icon at bounding box center [784, 216] width 50 height 41
click at [1199, 87] on icon at bounding box center [1202, 81] width 35 height 29
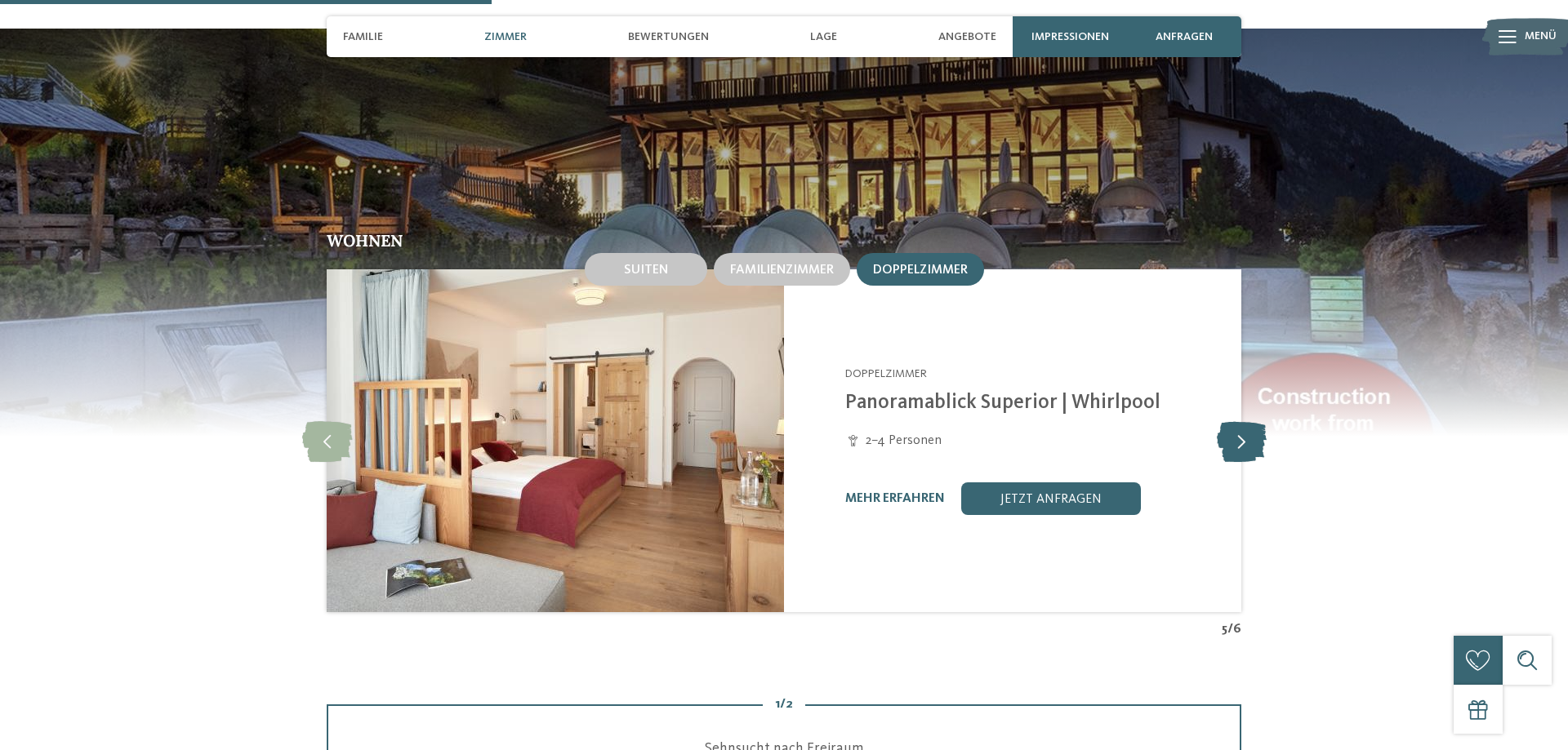
click at [1226, 446] on icon at bounding box center [1241, 441] width 50 height 41
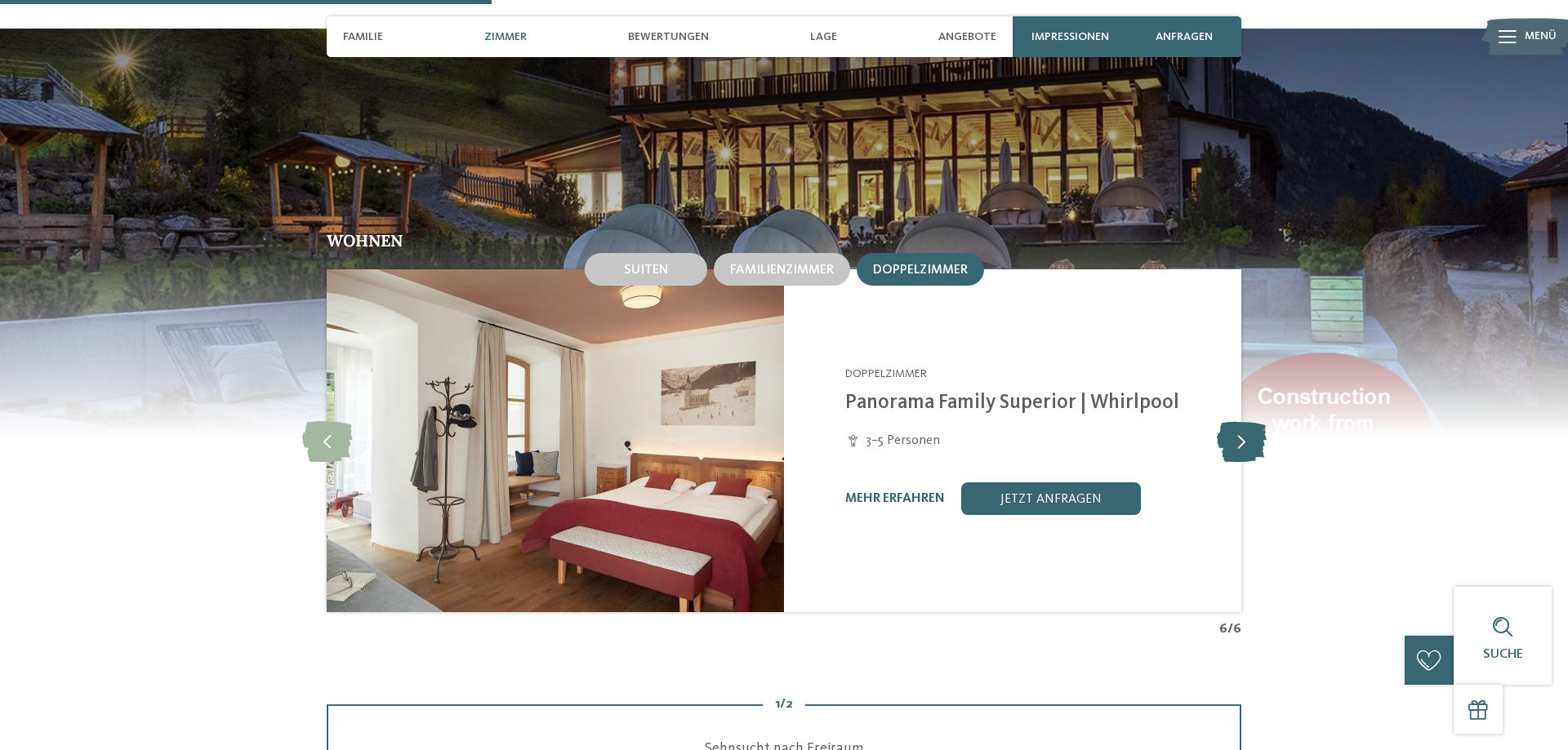
click at [1226, 446] on icon at bounding box center [1241, 441] width 50 height 41
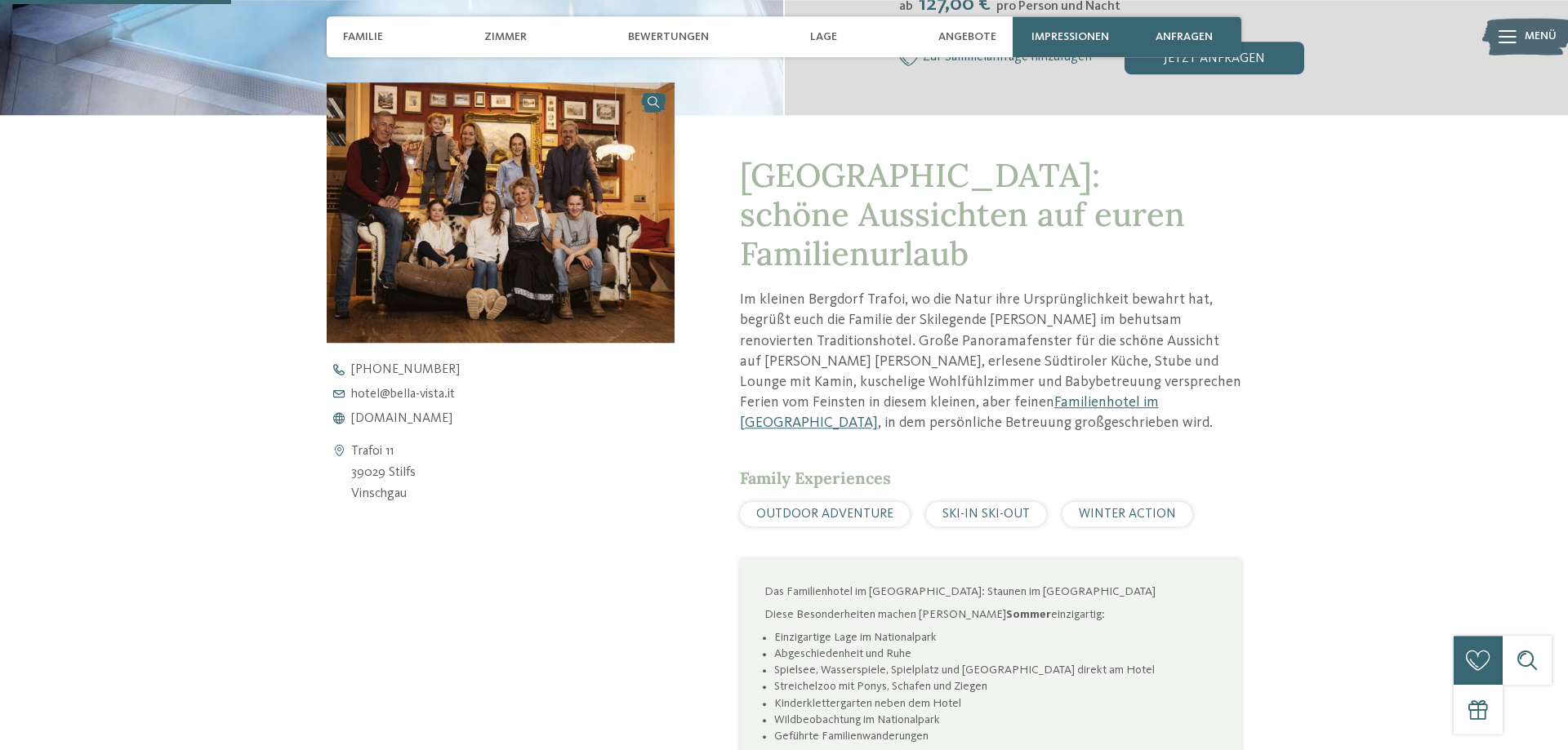
scroll to position [333, 0]
